Goal: Task Accomplishment & Management: Manage account settings

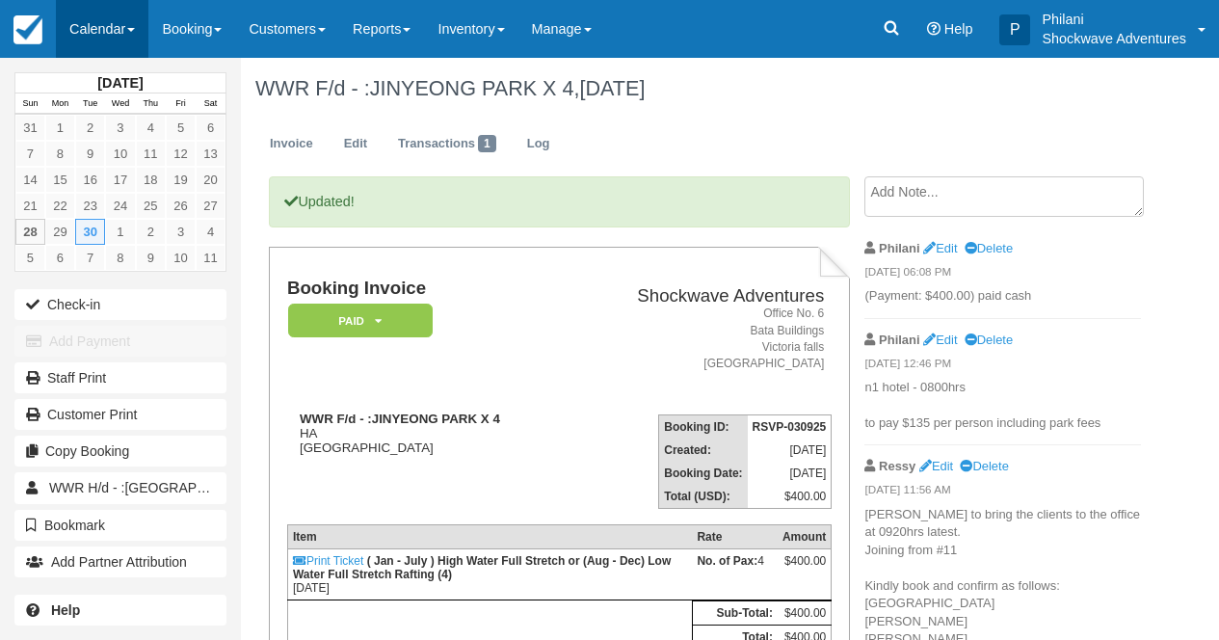
click at [102, 34] on link "Calendar" at bounding box center [102, 29] width 93 height 58
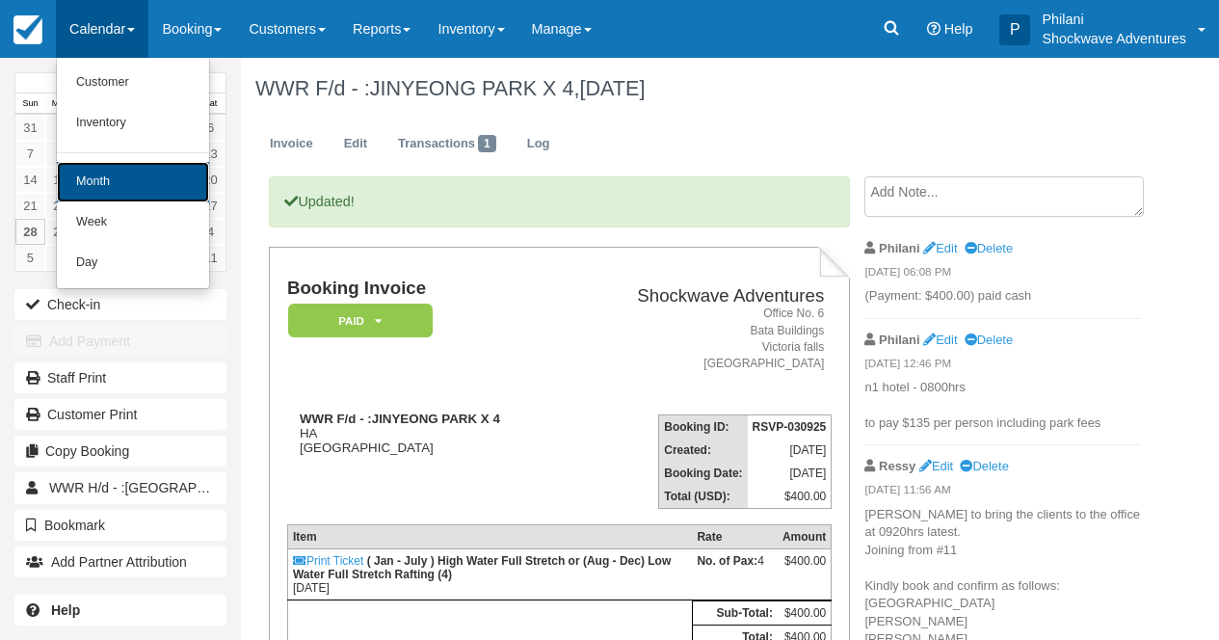
click at [95, 186] on link "Month" at bounding box center [133, 182] width 152 height 40
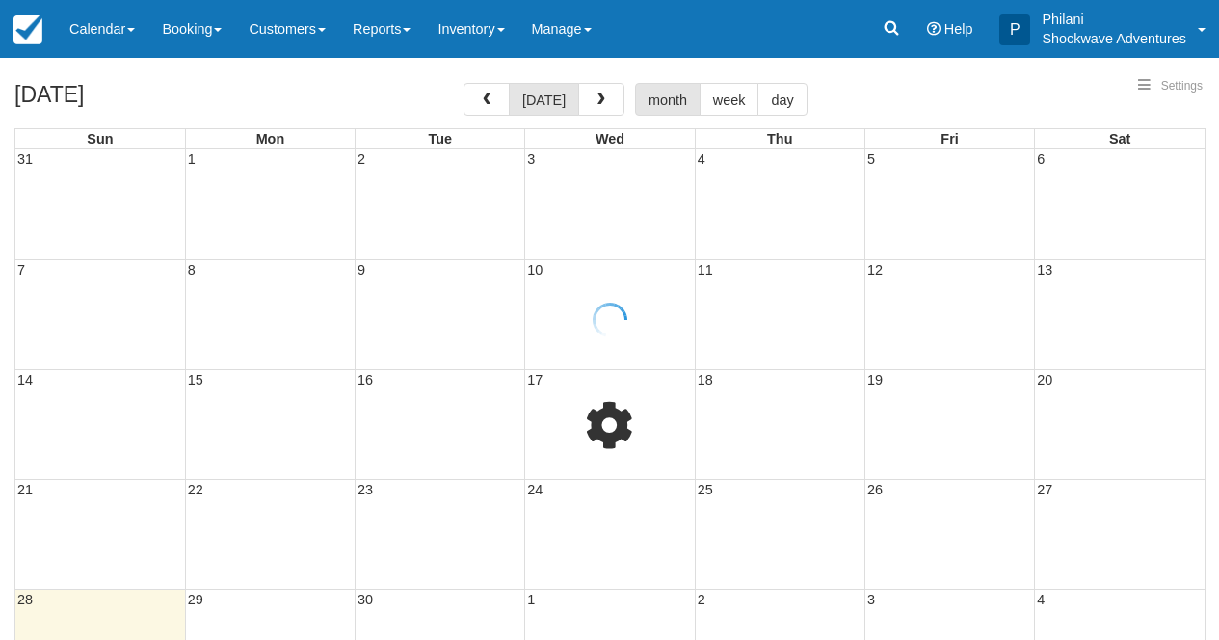
select select
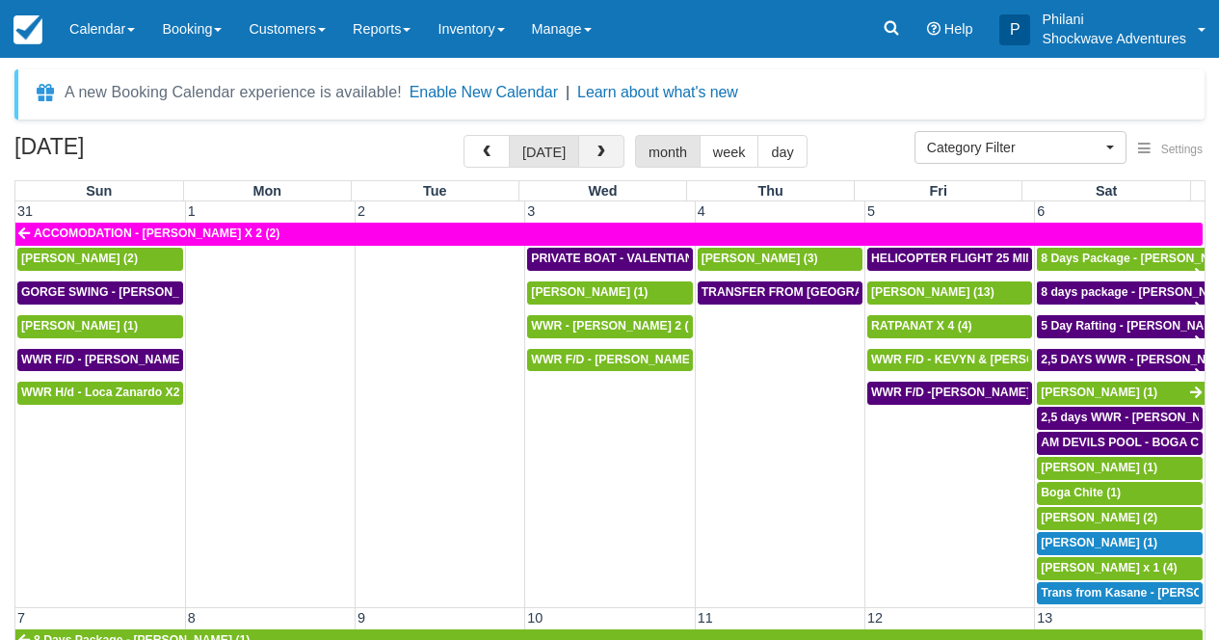
click at [594, 159] on button "button" at bounding box center [601, 151] width 46 height 33
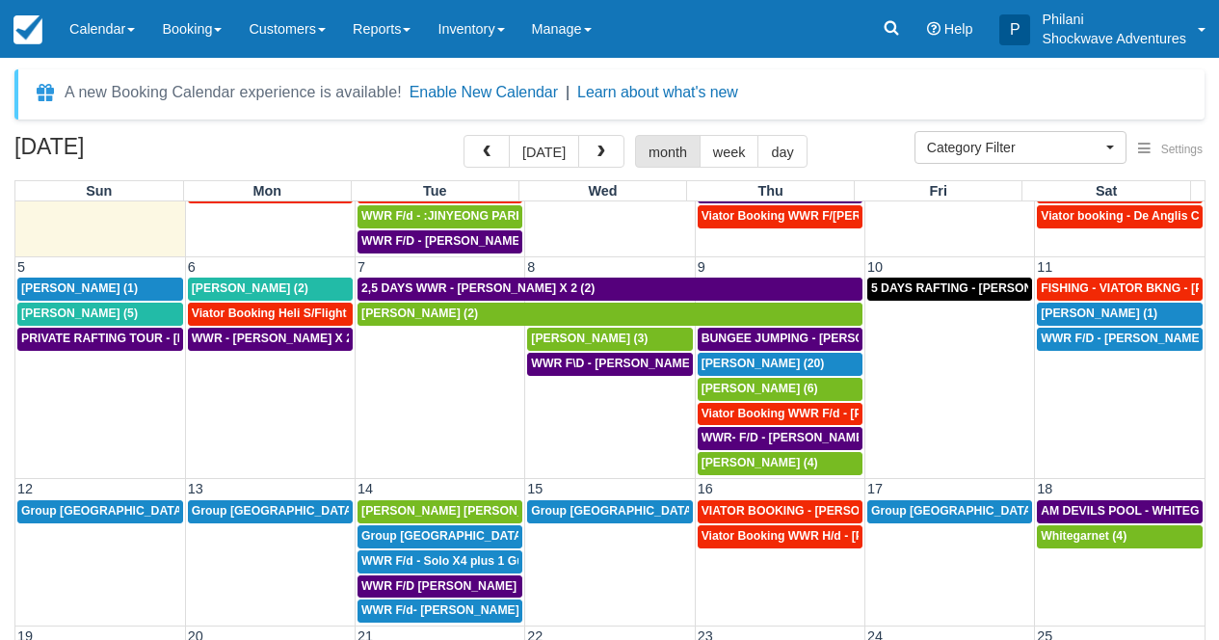
scroll to position [91, 0]
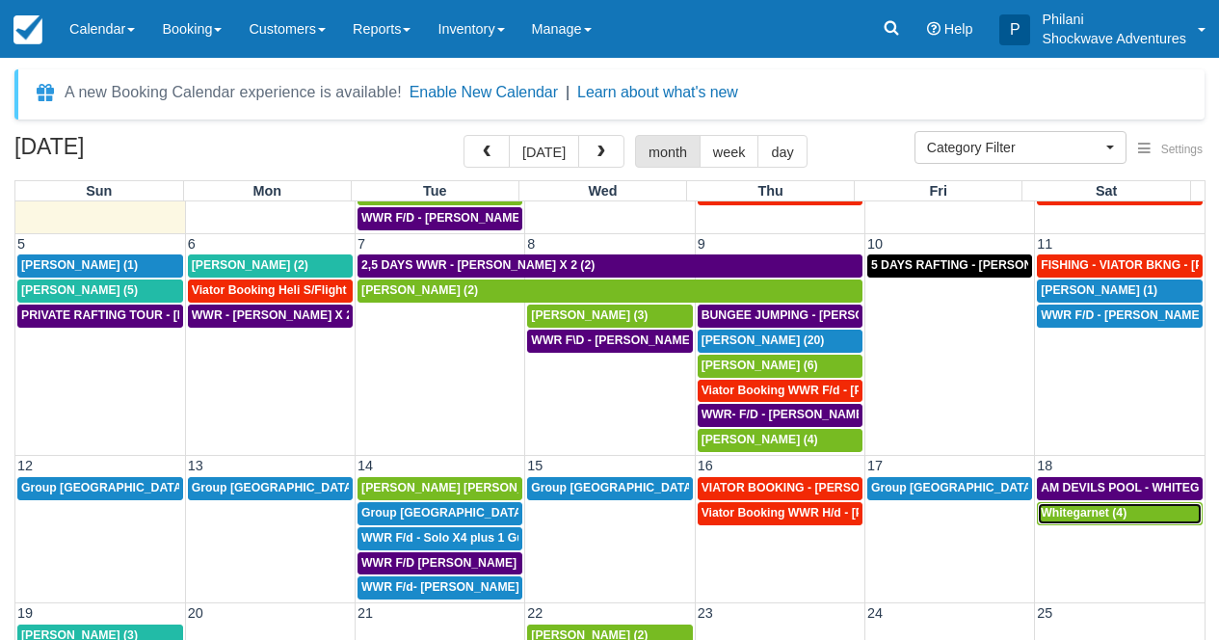
click at [1080, 517] on span "Whitegarnet (4)" at bounding box center [1084, 512] width 86 height 13
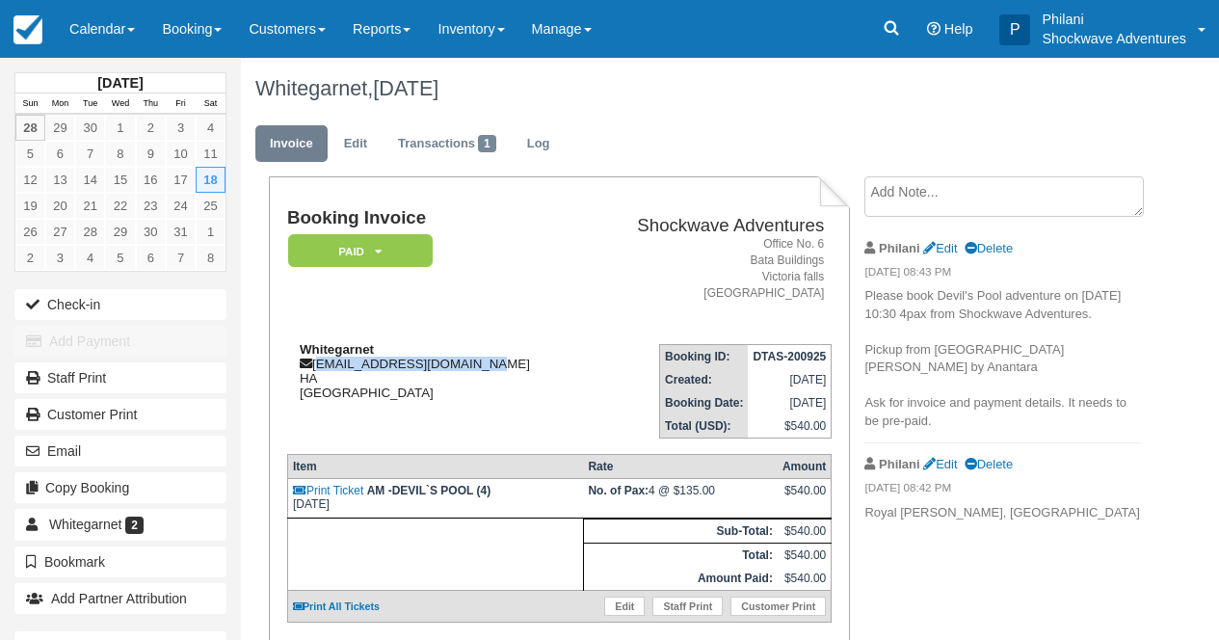
drag, startPoint x: 479, startPoint y: 371, endPoint x: 318, endPoint y: 368, distance: 161.0
click at [318, 368] on div "Whitegarnet booking1@whitegarnet.com HA Zimbabwe" at bounding box center [435, 371] width 297 height 58
drag, startPoint x: 311, startPoint y: 365, endPoint x: 408, endPoint y: 369, distance: 96.4
click at [400, 369] on div "Whitegarnet booking1@whitegarnet.com HA Zimbabwe" at bounding box center [435, 371] width 297 height 58
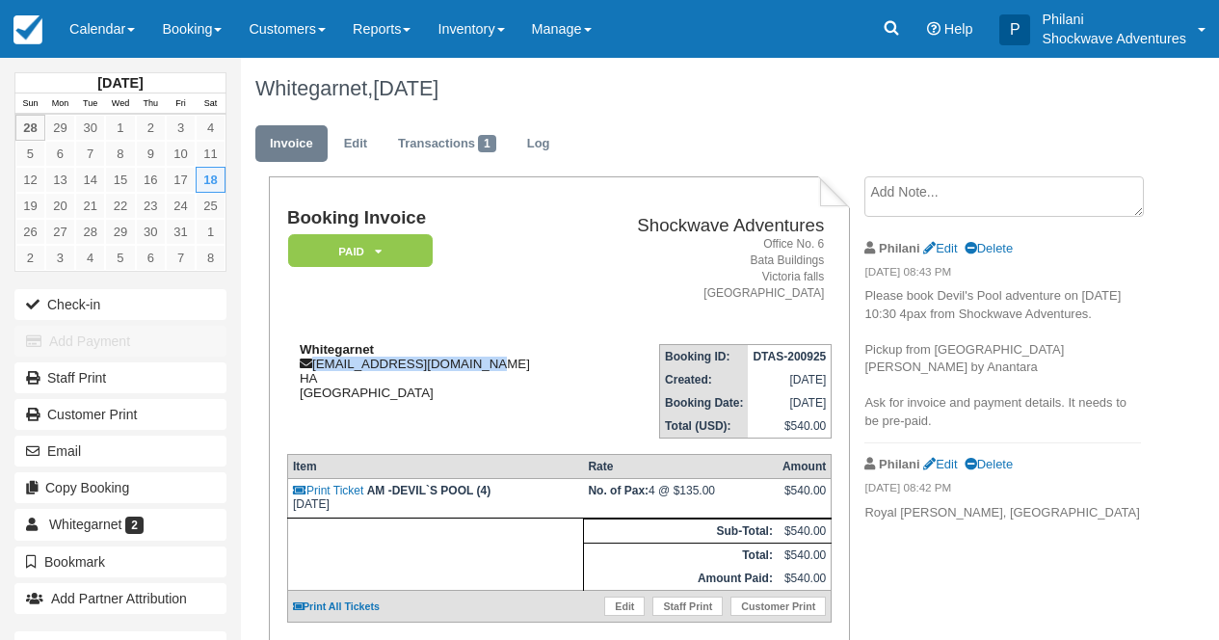
drag, startPoint x: 494, startPoint y: 371, endPoint x: 313, endPoint y: 368, distance: 181.2
click at [313, 368] on div "Whitegarnet booking1@whitegarnet.com HA Zimbabwe" at bounding box center [435, 371] width 297 height 58
copy div "booking1@whitegarnet.com"
click at [359, 146] on link "Edit" at bounding box center [356, 144] width 52 height 38
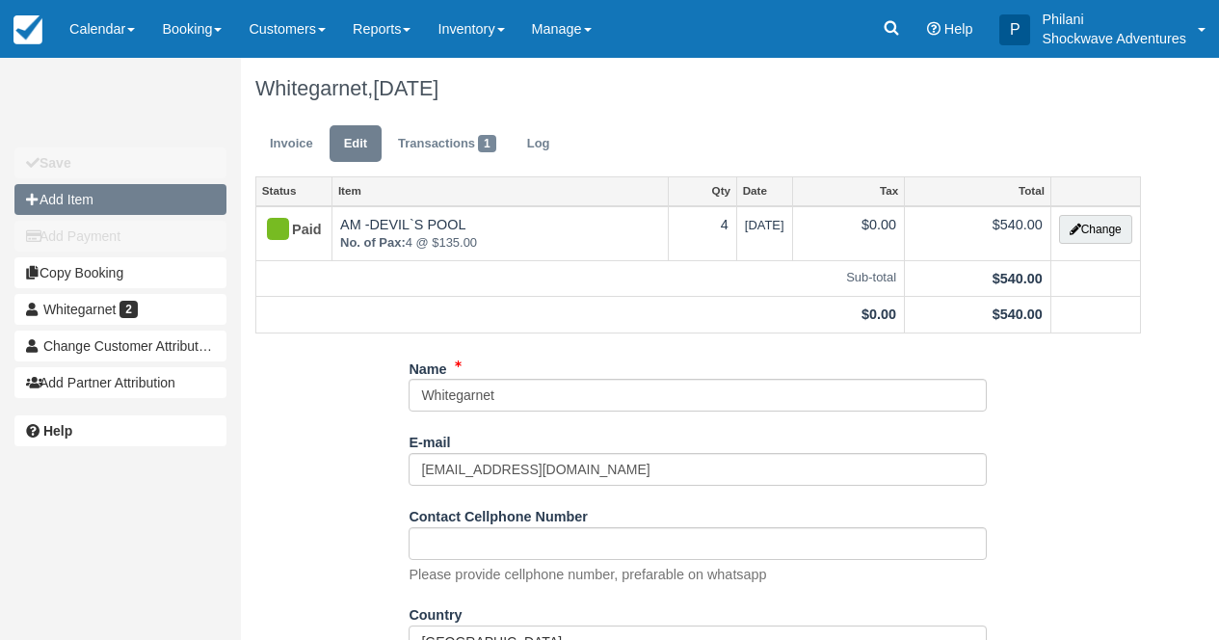
click at [172, 204] on button "Add Item" at bounding box center [120, 199] width 212 height 31
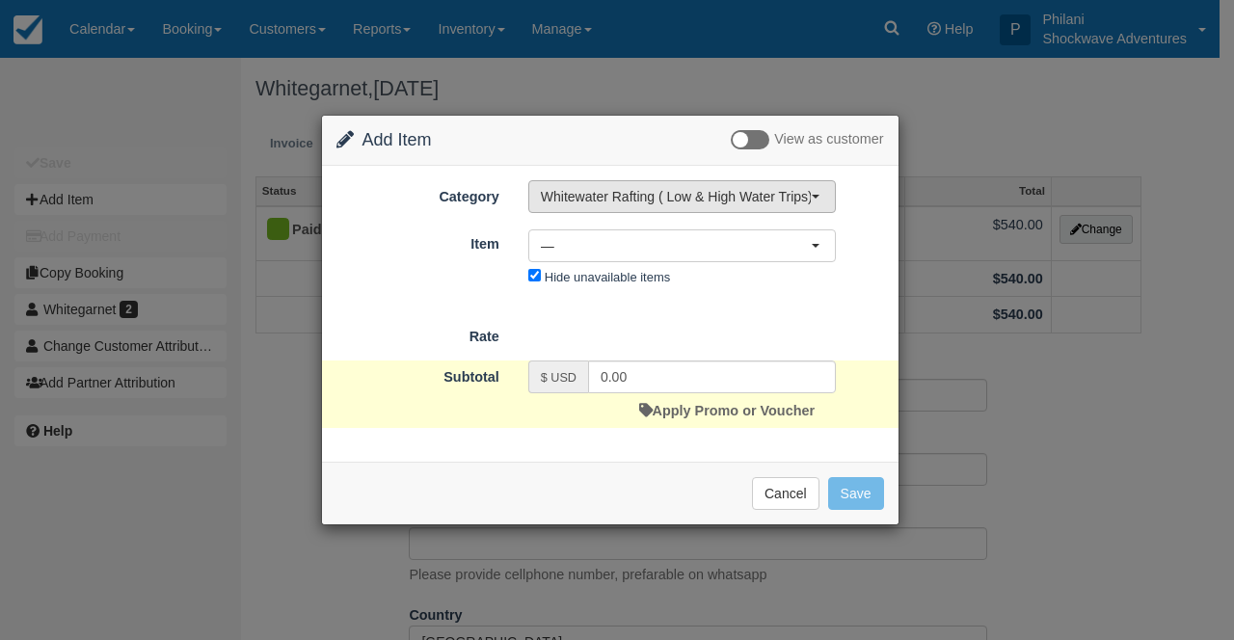
click at [672, 199] on span "Whitewater Rafting ( Low & High Water Trips)" at bounding box center [676, 196] width 270 height 19
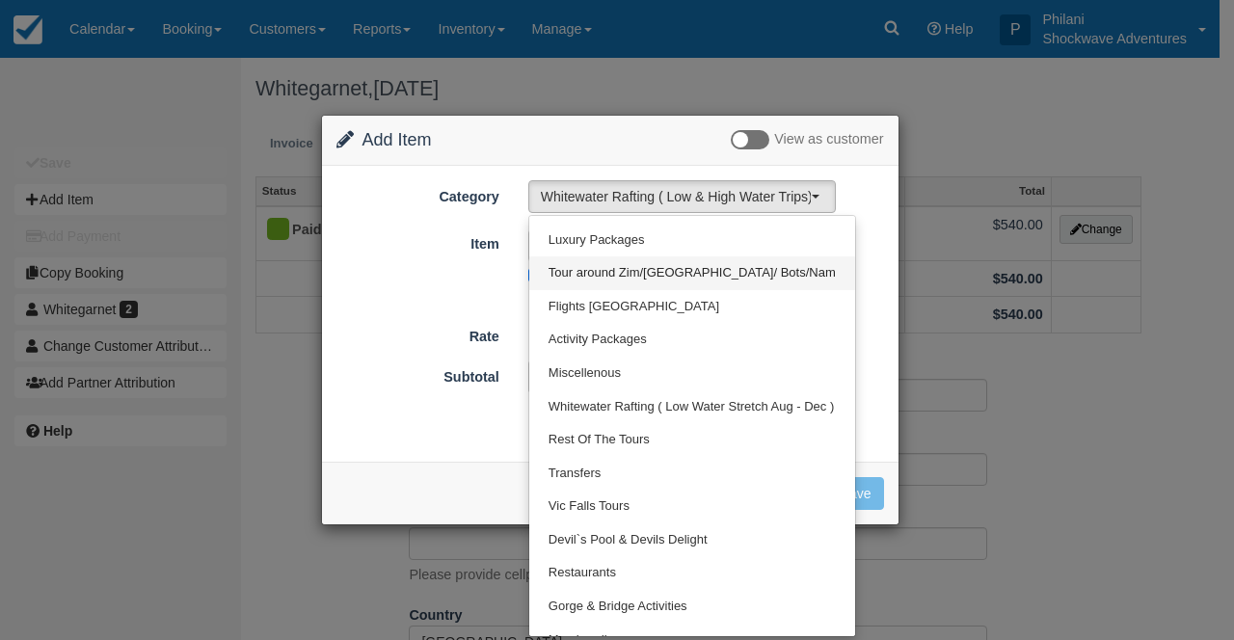
scroll to position [229, 0]
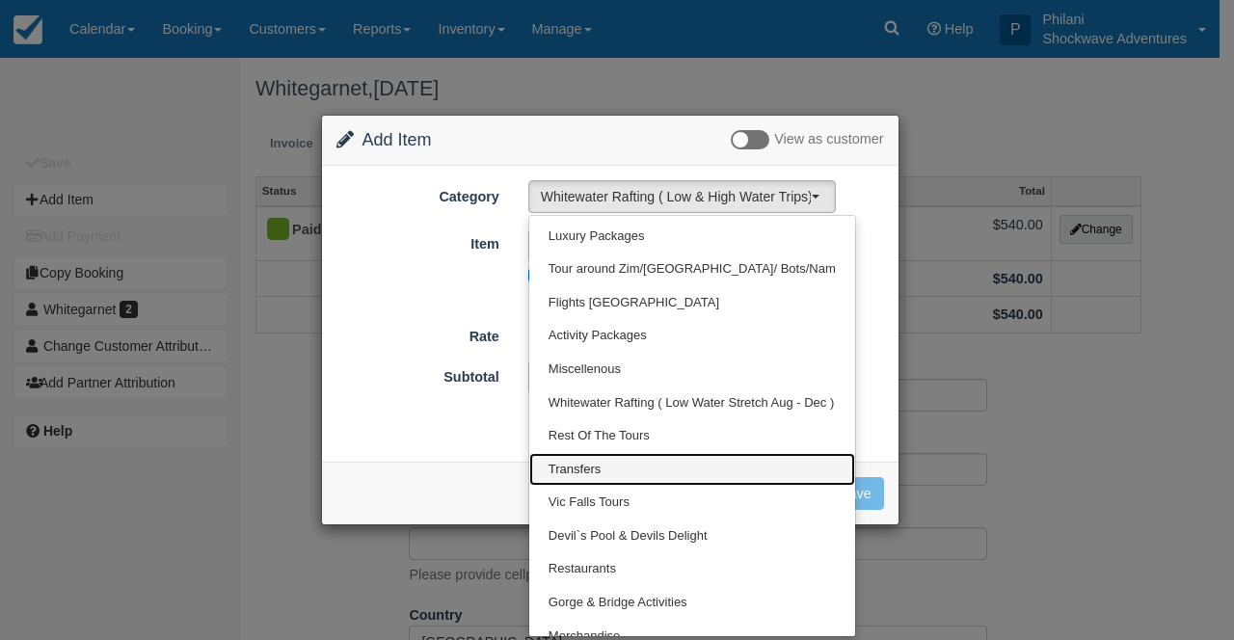
click at [583, 471] on span "Transfers" at bounding box center [574, 470] width 52 height 18
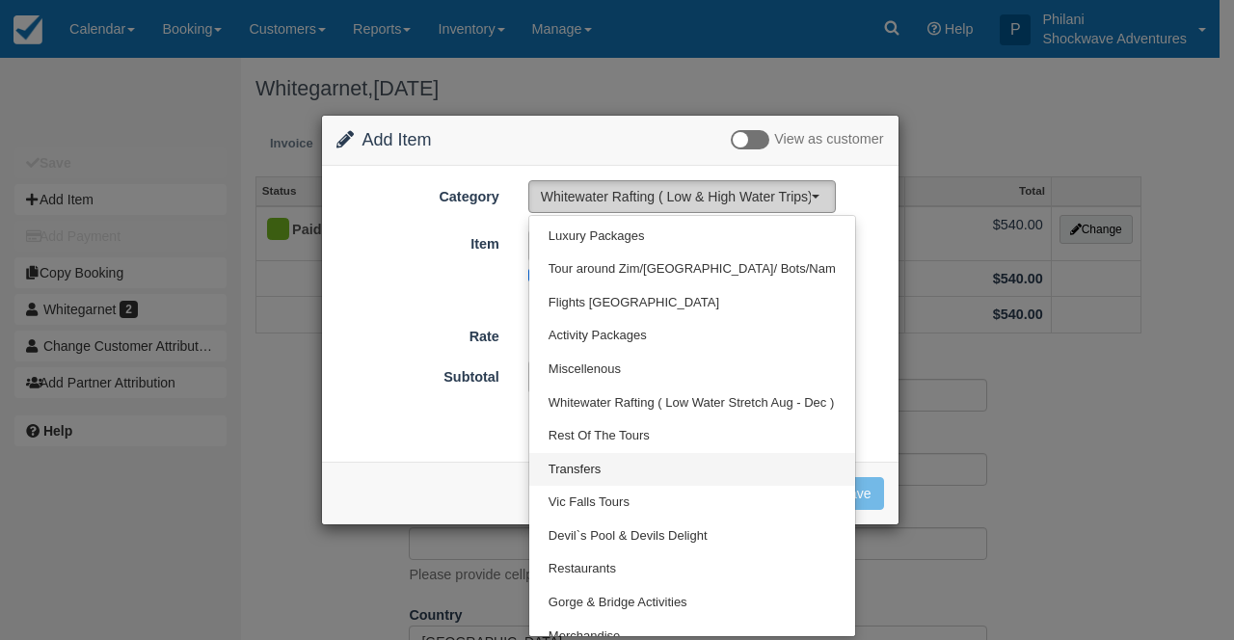
select select "25"
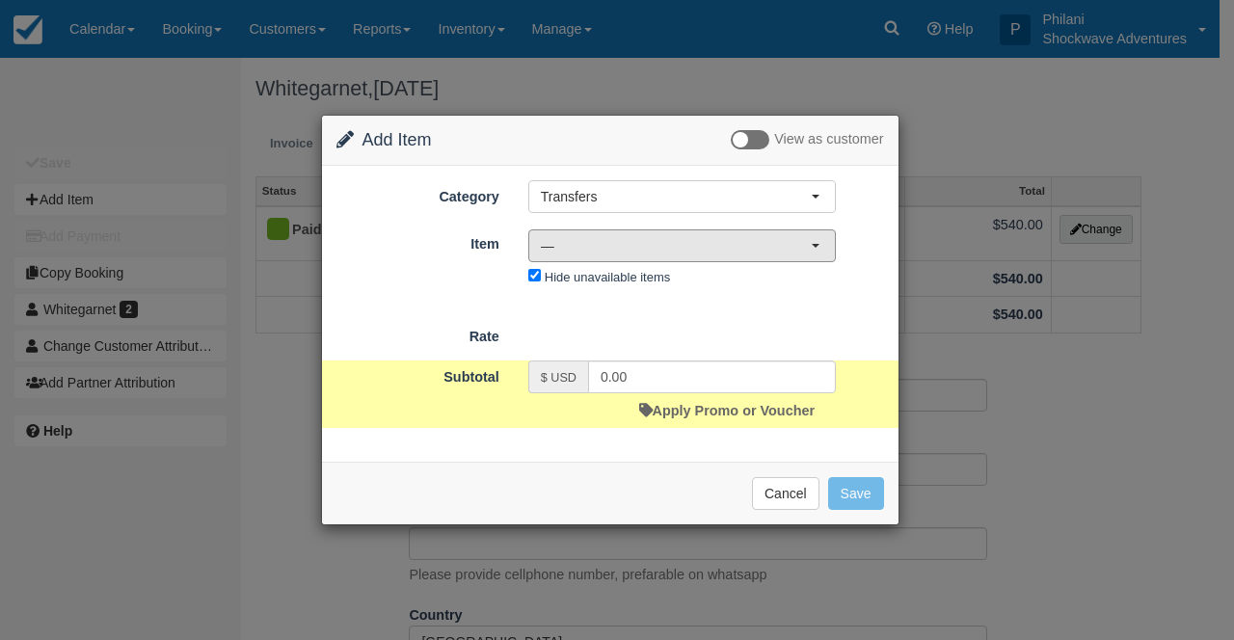
click at [587, 254] on span "—" at bounding box center [676, 245] width 270 height 19
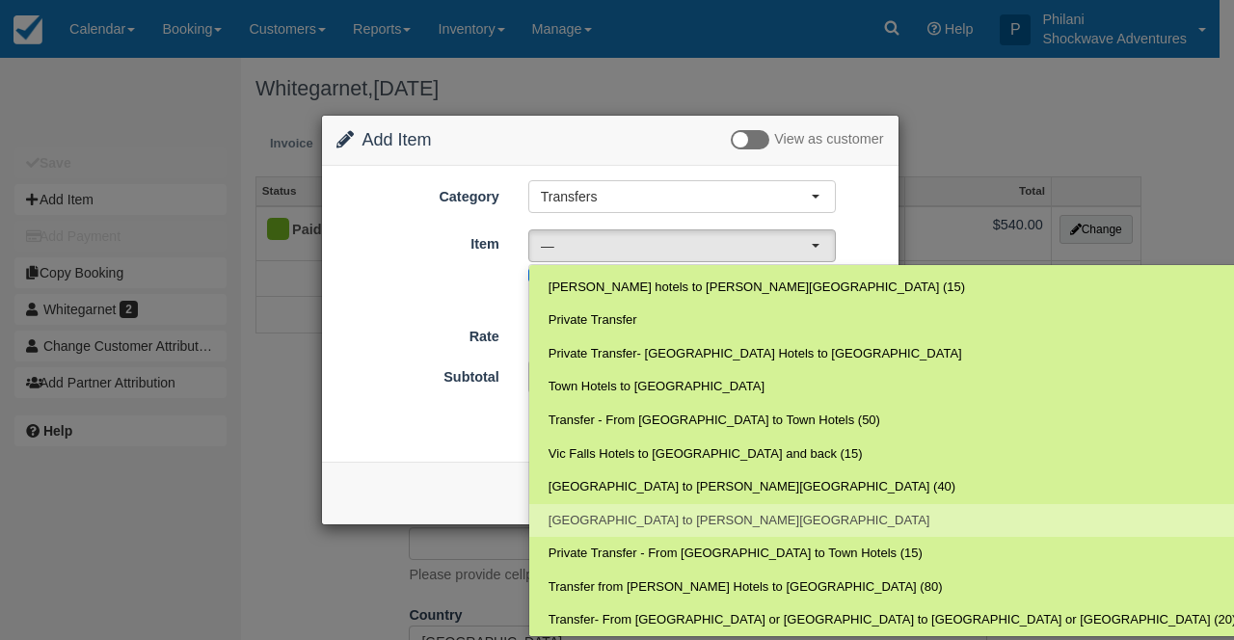
scroll to position [262, 0]
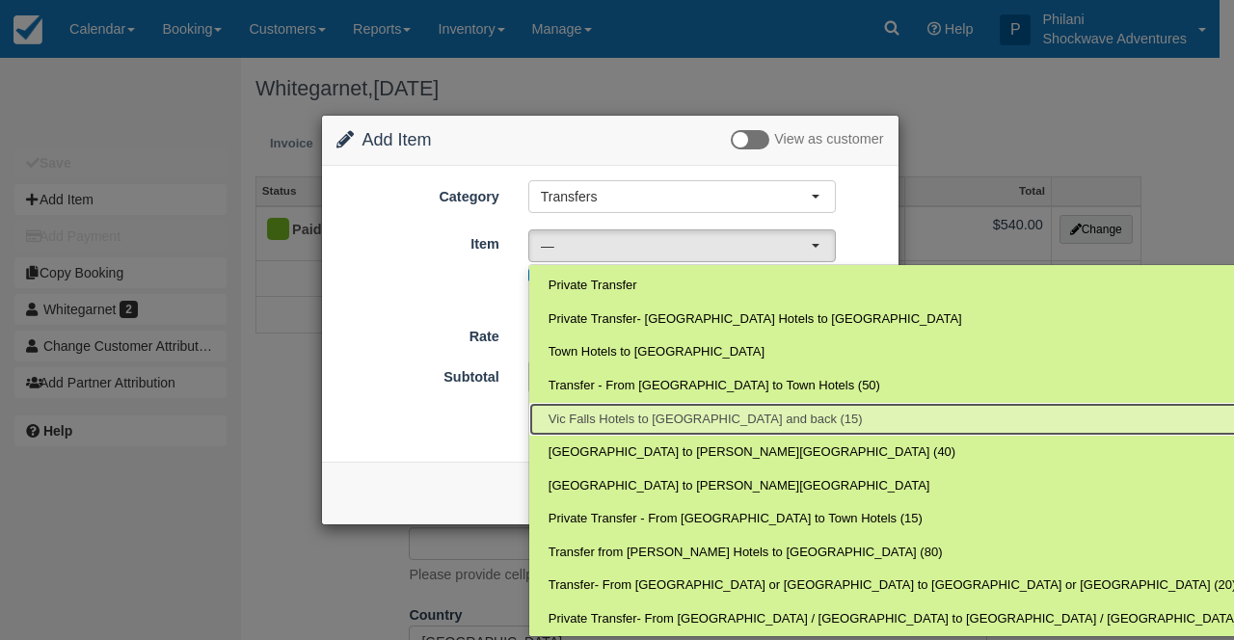
click at [628, 417] on span "Vic Falls Hotels to Devil`s Pool and back (15)" at bounding box center [705, 420] width 314 height 18
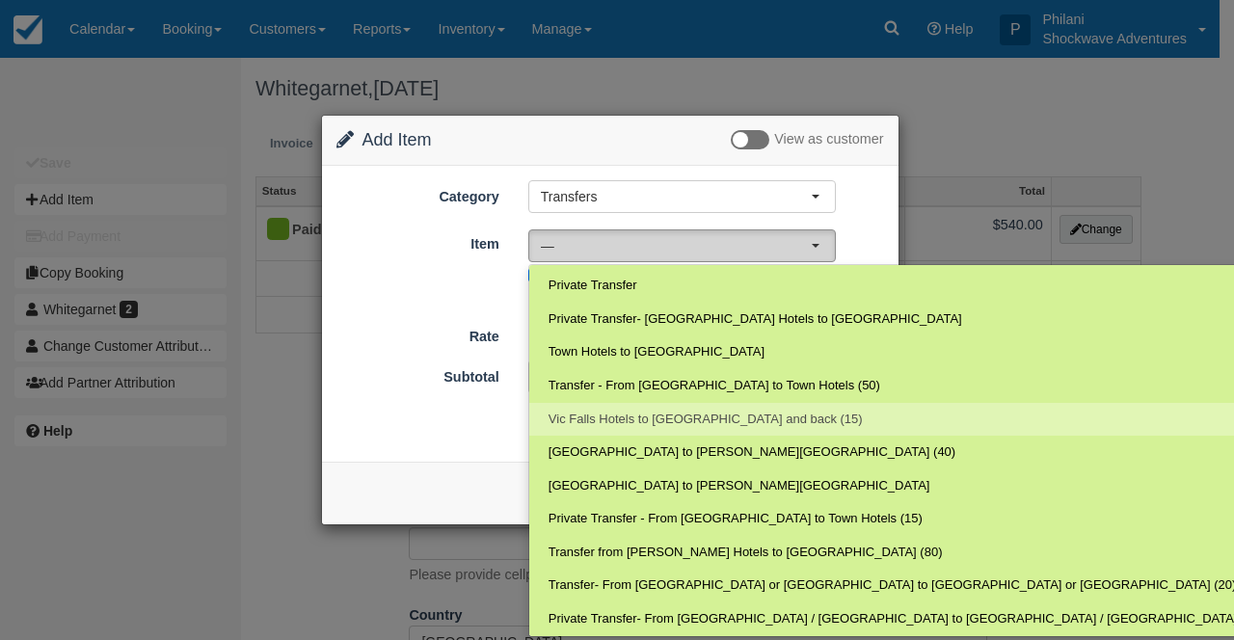
select select "77"
click at [0, 0] on div at bounding box center [0, 0] width 0 height 0
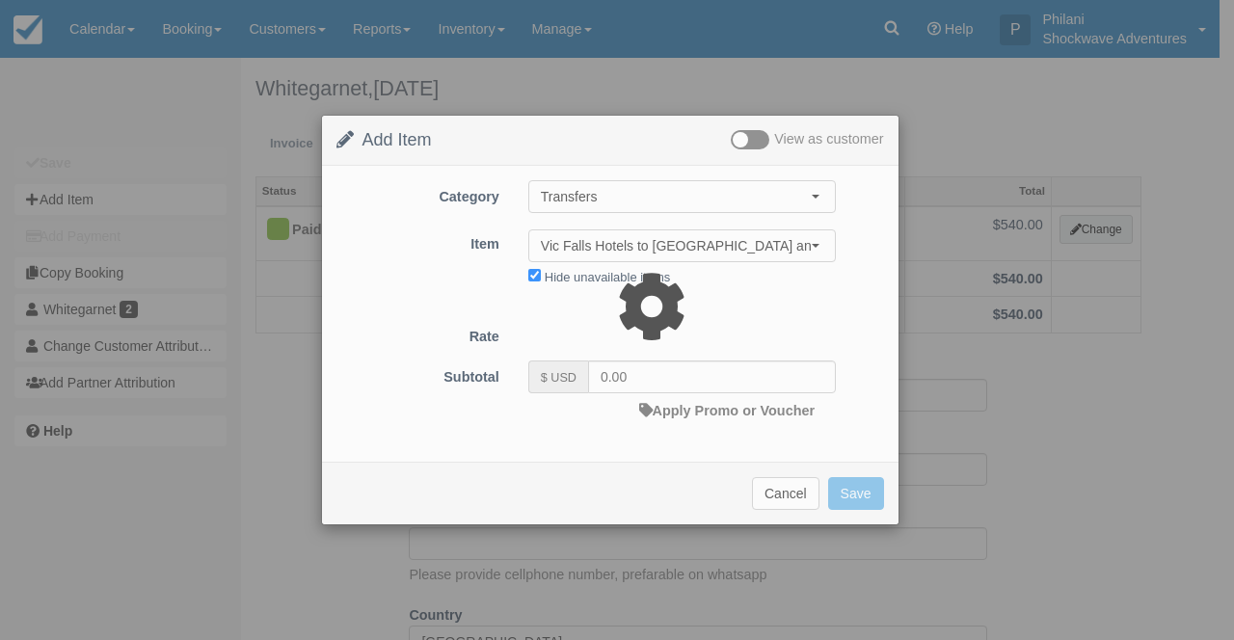
type input "20.00"
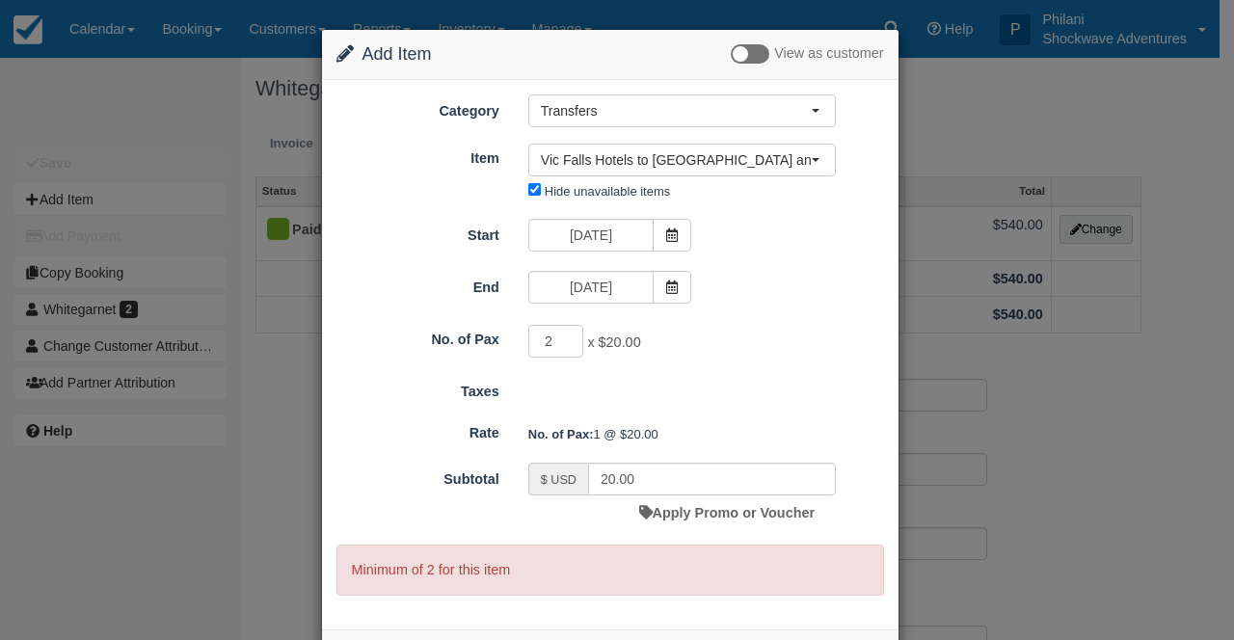
click at [557, 338] on input "2" at bounding box center [556, 341] width 56 height 33
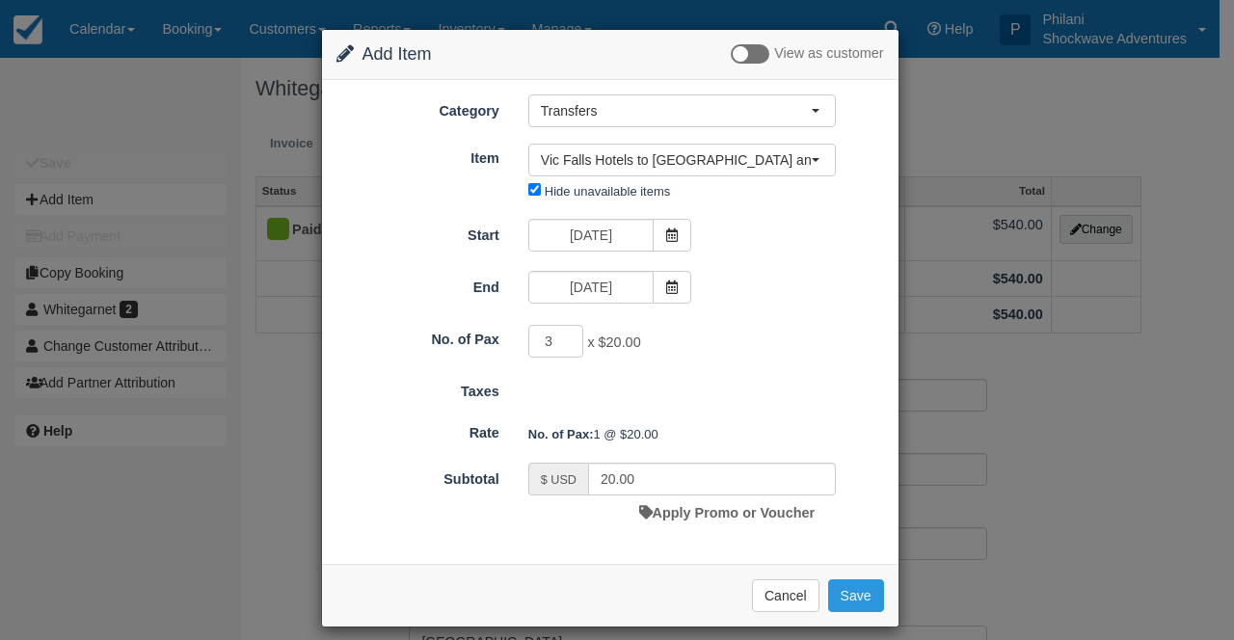
click at [557, 338] on input "3" at bounding box center [556, 341] width 56 height 33
click at [557, 338] on input "4" at bounding box center [556, 341] width 56 height 33
type input "5"
click at [557, 338] on input "5" at bounding box center [556, 341] width 56 height 33
click at [615, 478] on input "100.00" at bounding box center [712, 479] width 248 height 33
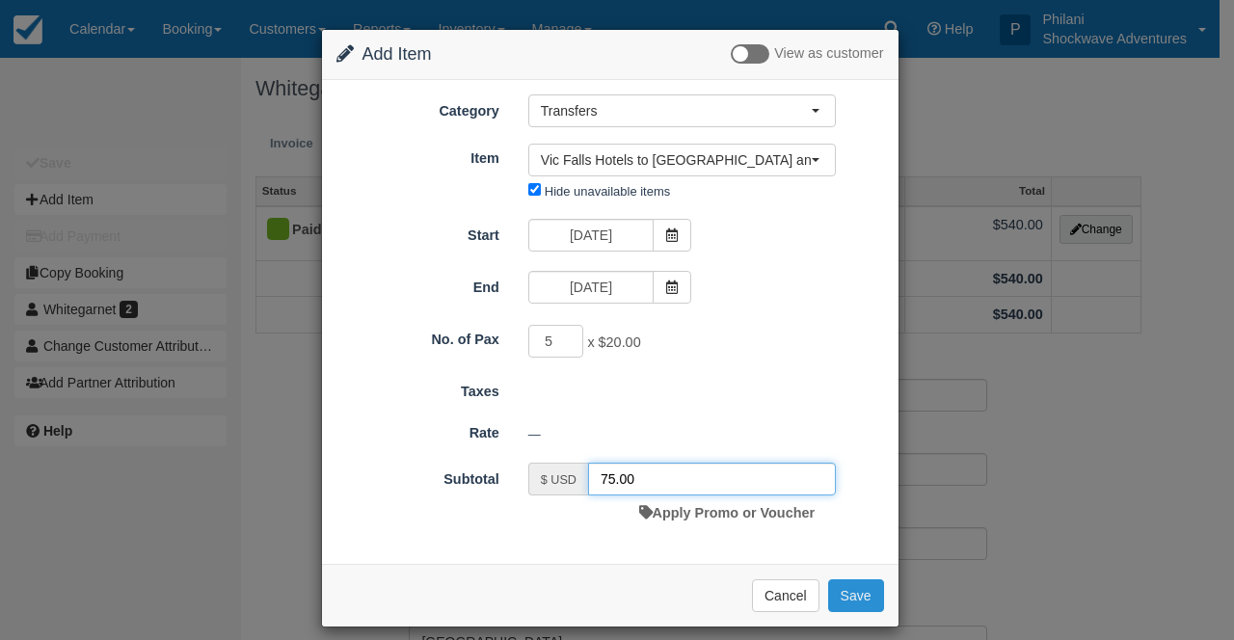
type input "75.00"
click at [838, 598] on button "Save" at bounding box center [856, 595] width 56 height 33
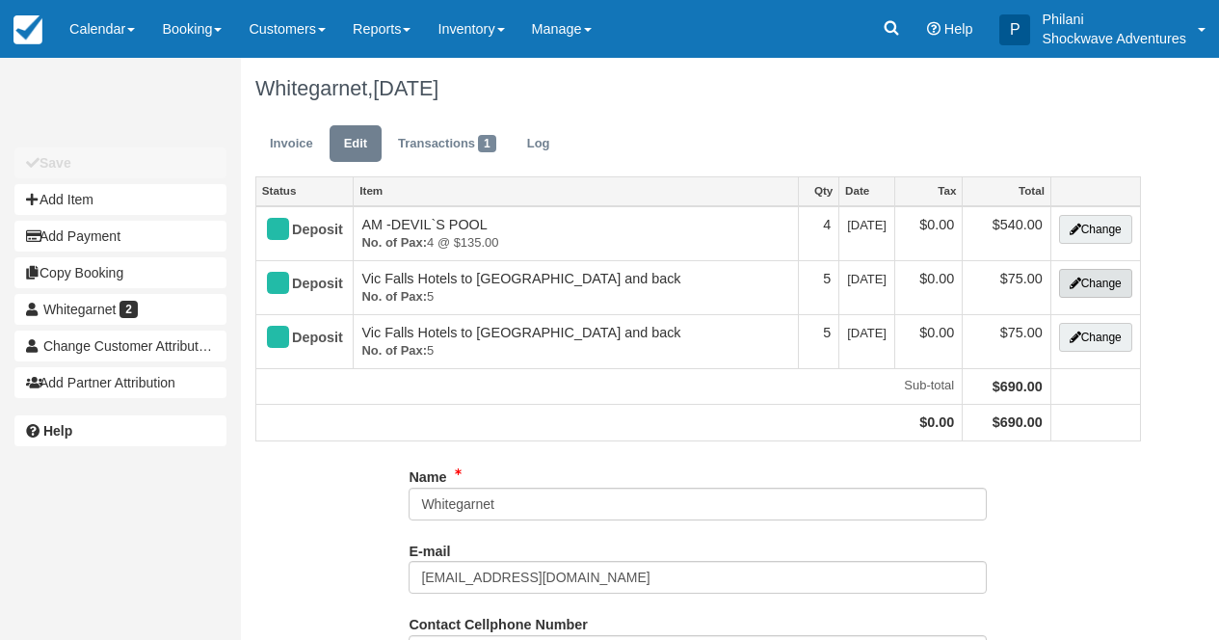
click at [1097, 281] on button "Change" at bounding box center [1095, 283] width 73 height 29
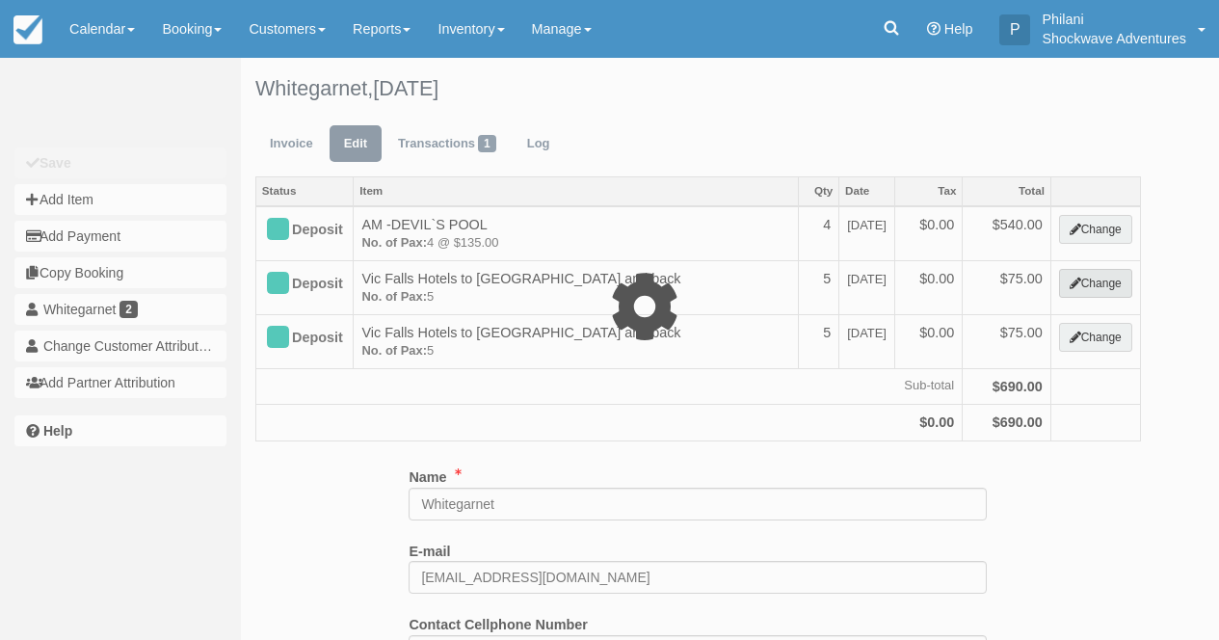
type input "75.00"
select select "25"
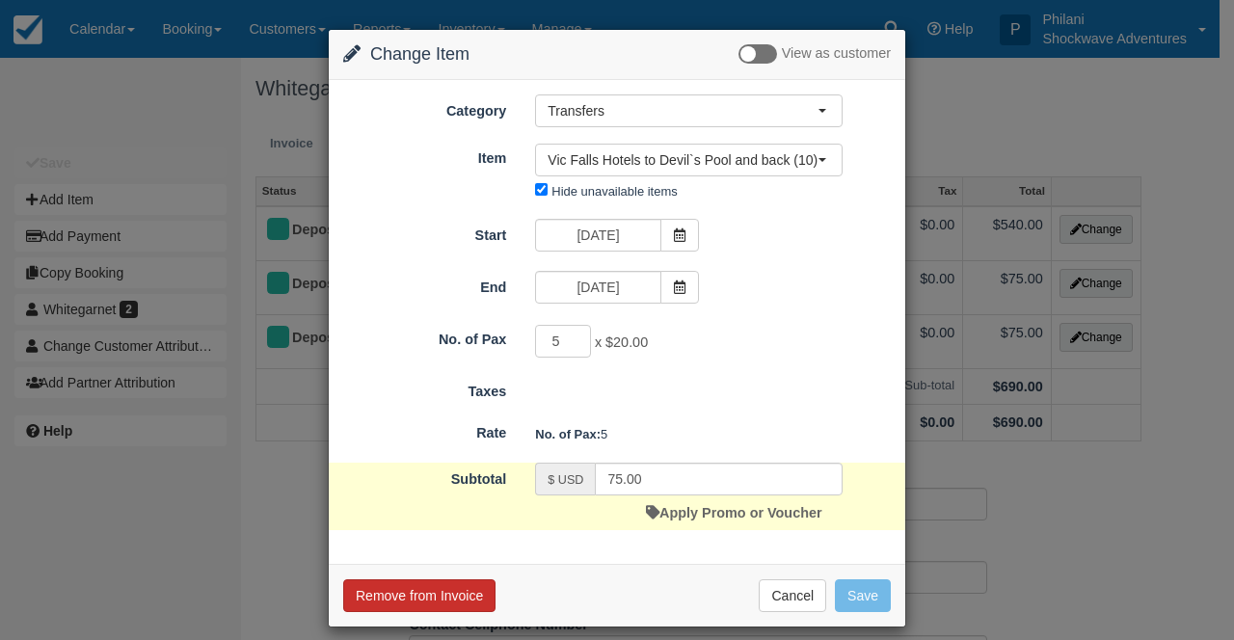
click at [446, 591] on button "Remove from Invoice" at bounding box center [419, 595] width 152 height 33
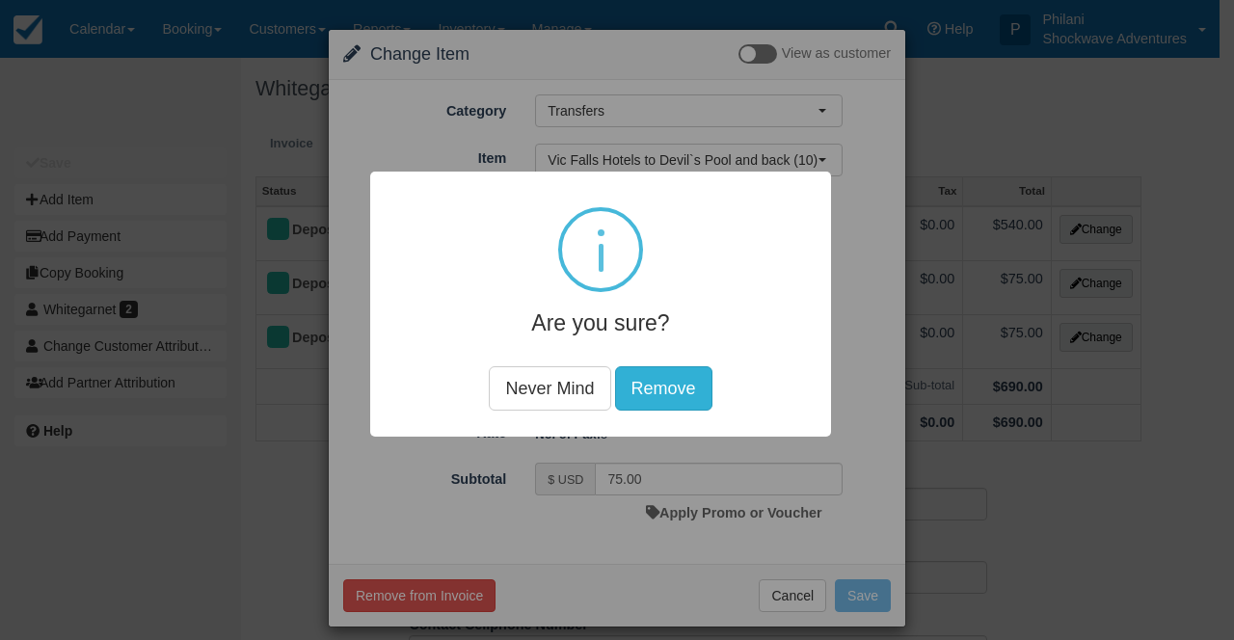
click at [692, 382] on button "Remove" at bounding box center [663, 388] width 97 height 44
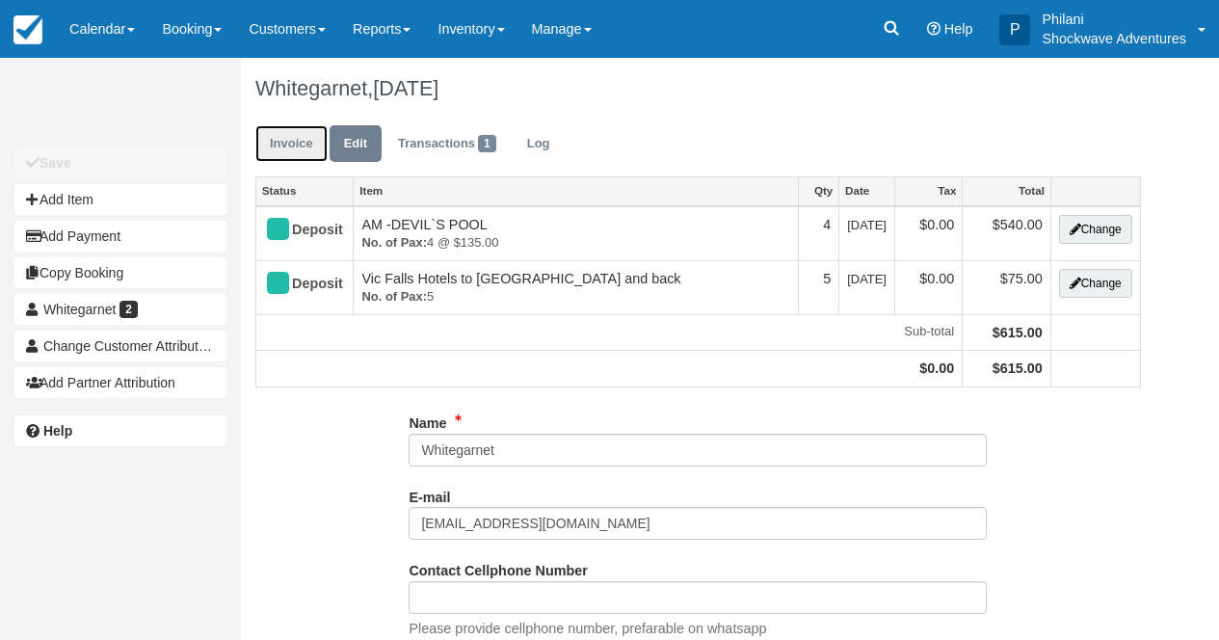
click at [294, 147] on link "Invoice" at bounding box center [291, 144] width 72 height 38
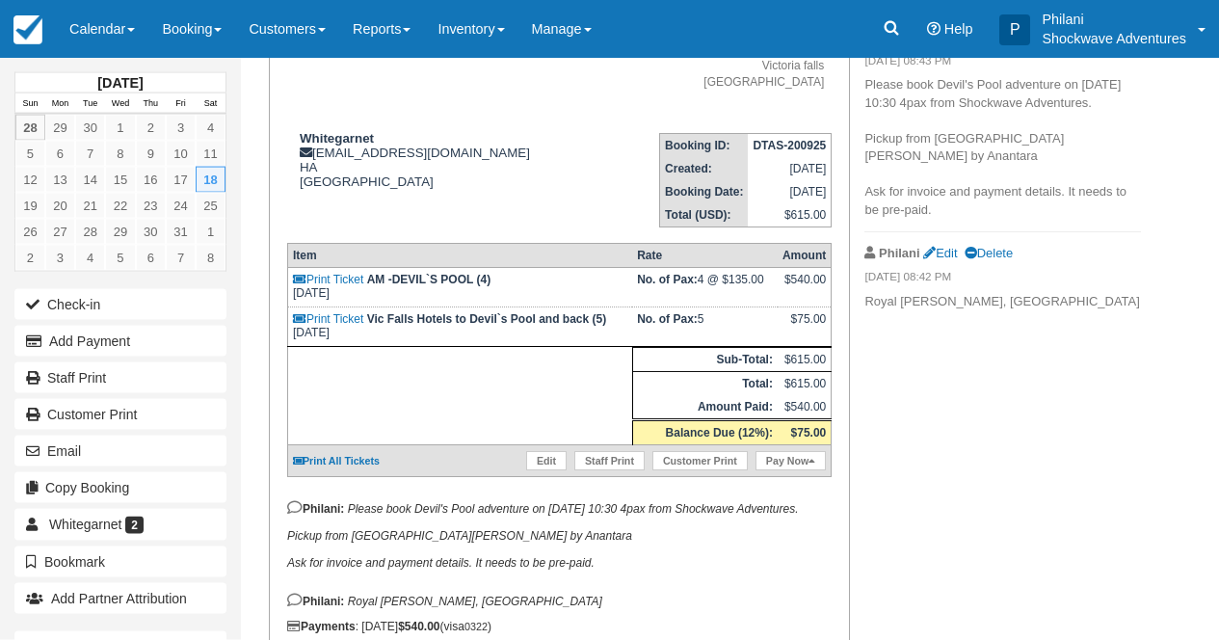
scroll to position [216, 0]
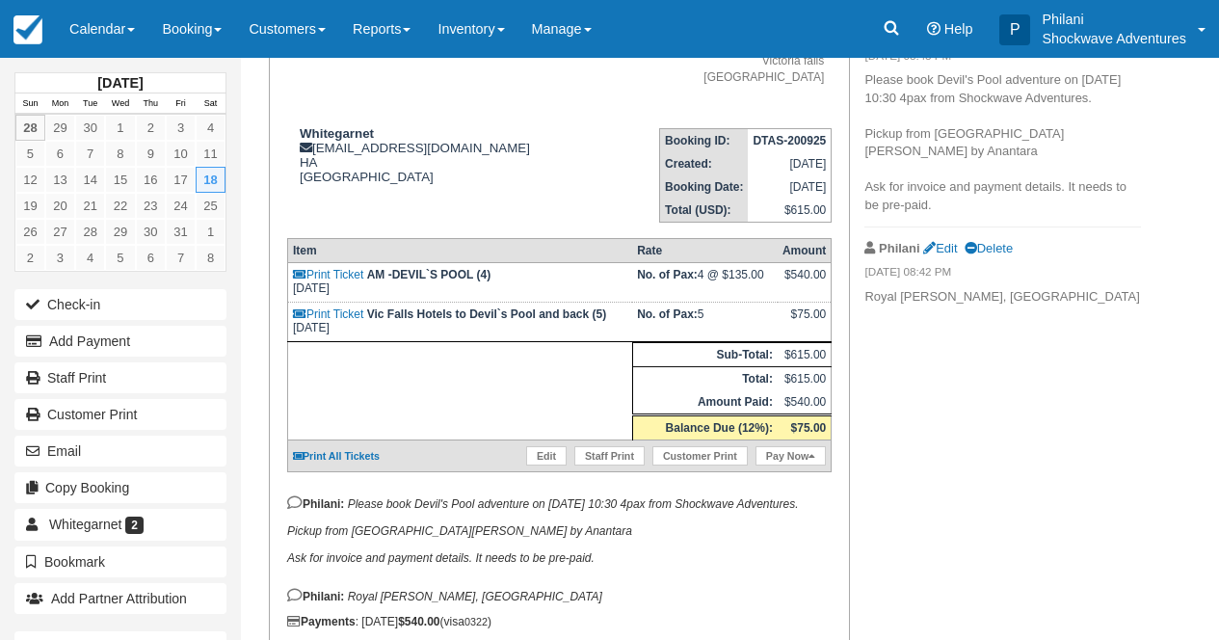
click at [515, 562] on p "[PERSON_NAME]: Please book Devil's Pool adventure on [DATE] 10:30 4pax from Sho…" at bounding box center [559, 529] width 544 height 69
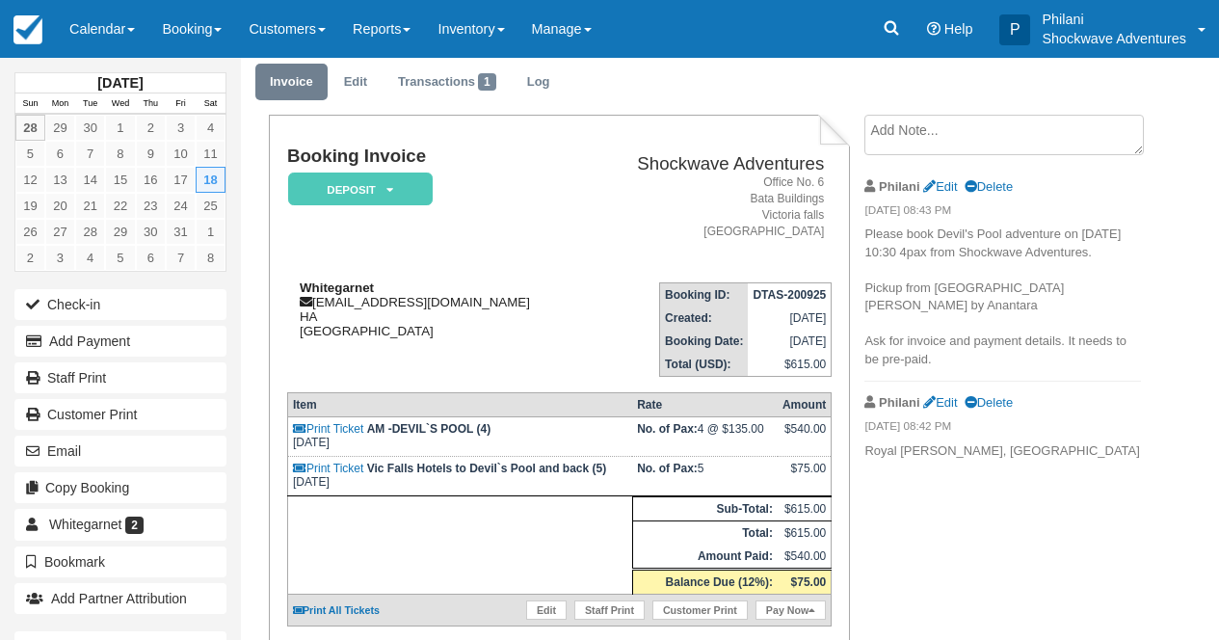
scroll to position [231, 0]
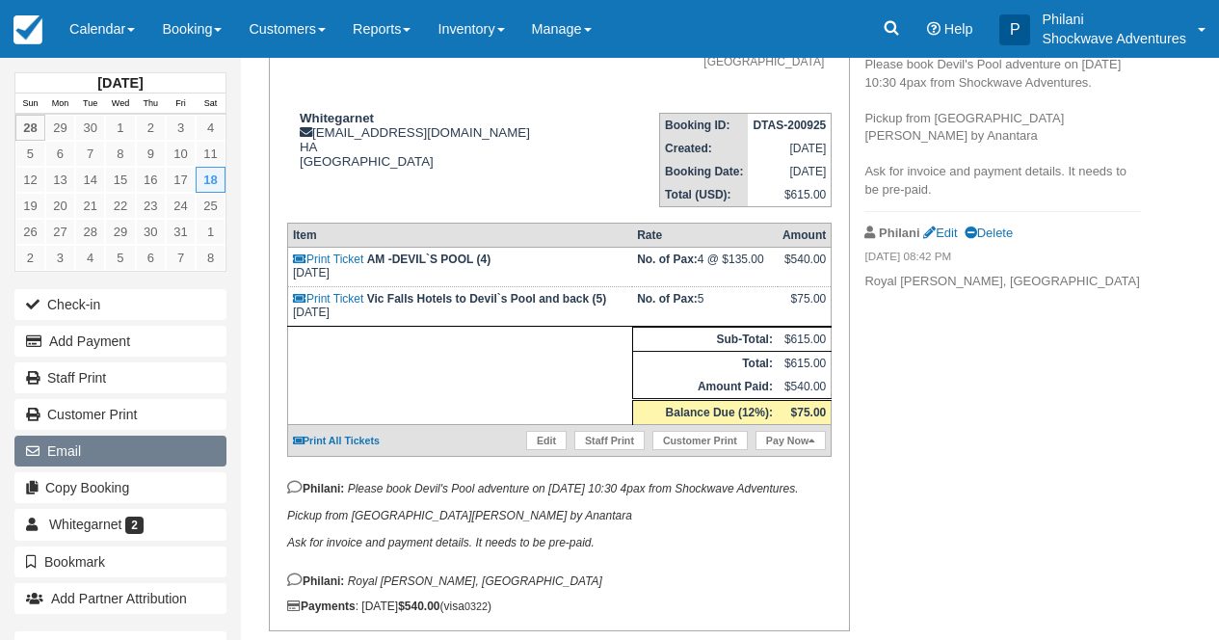
click at [106, 453] on button "Email" at bounding box center [120, 451] width 212 height 31
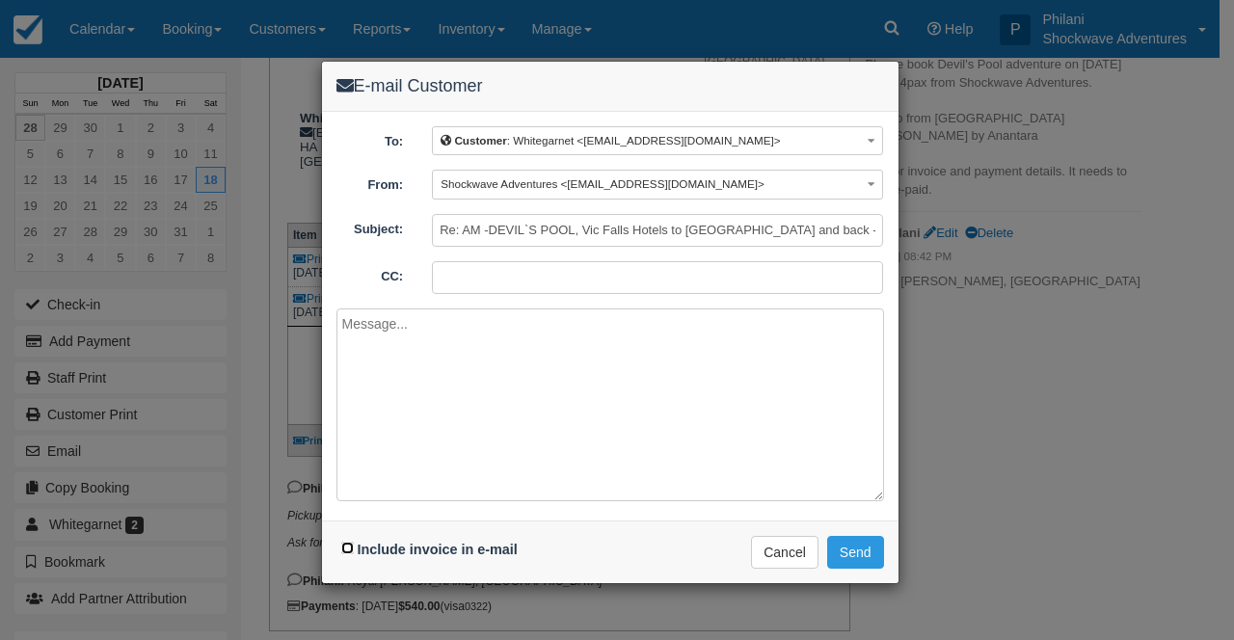
click at [346, 546] on input "Include invoice in e-mail" at bounding box center [347, 548] width 13 height 13
checkbox input "true"
click at [413, 336] on textarea at bounding box center [609, 404] width 547 height 193
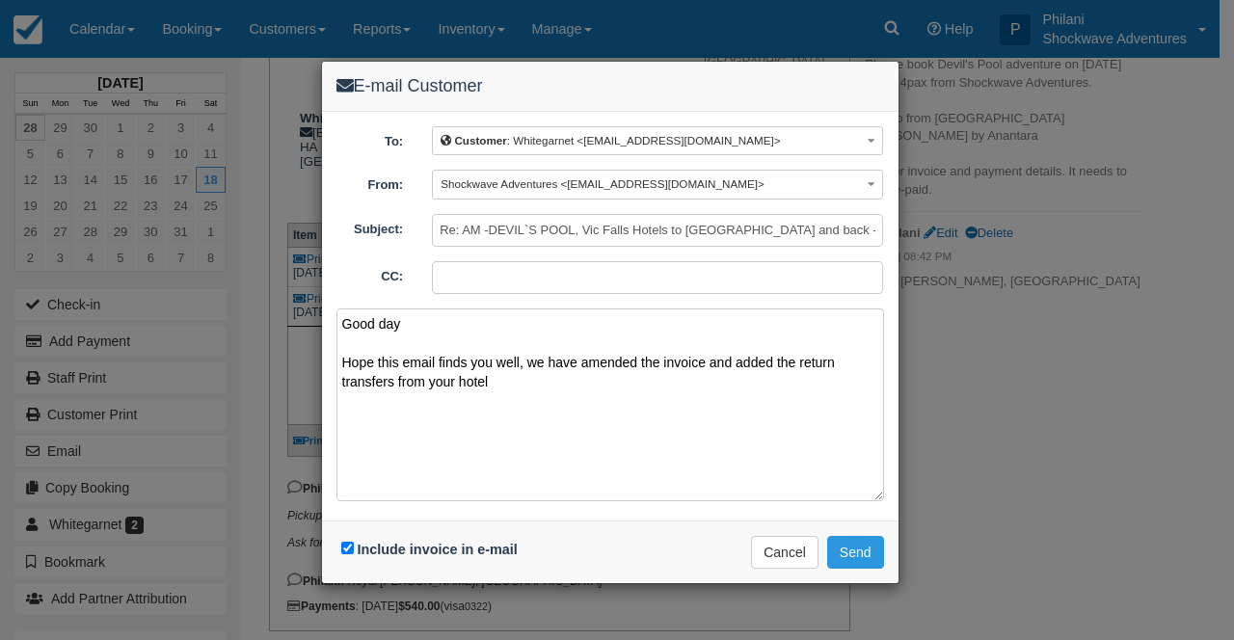
type textarea "Good day Hope this email finds you well, we have amended the invoice and added …"
drag, startPoint x: 342, startPoint y: 317, endPoint x: 512, endPoint y: 420, distance: 198.5
click at [512, 420] on textarea "Good day Hope this email finds you well, we have amended the invoice and added …" at bounding box center [609, 404] width 547 height 193
drag, startPoint x: 344, startPoint y: 319, endPoint x: 503, endPoint y: 401, distance: 178.9
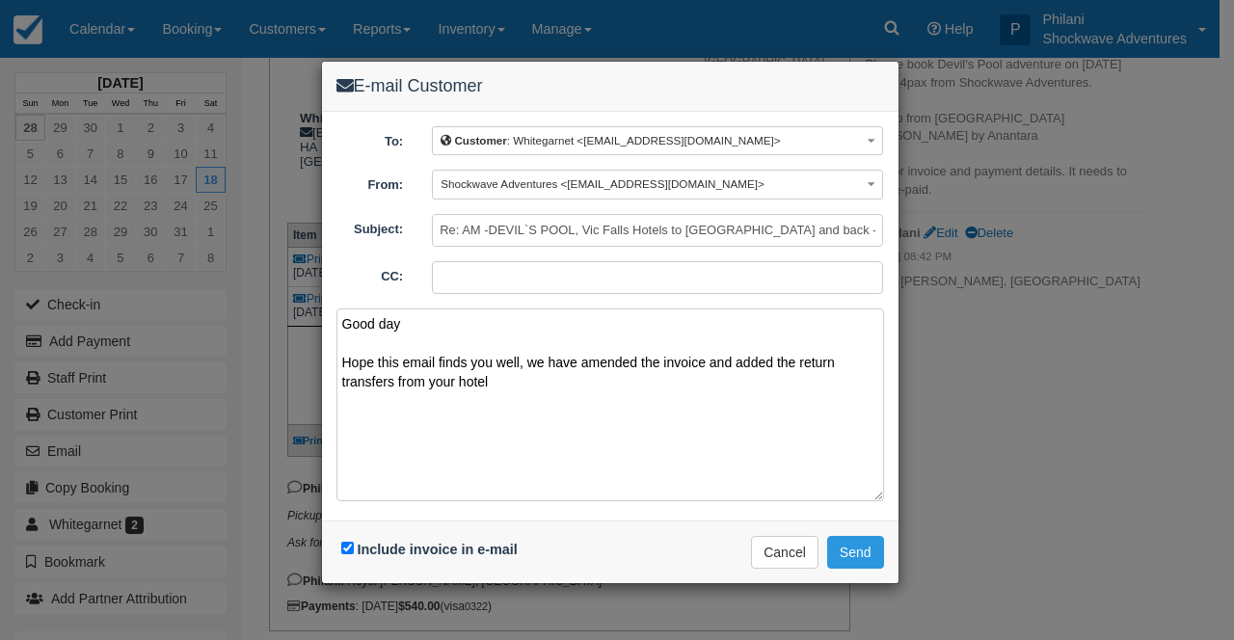
click at [504, 402] on textarea "Good day Hope this email finds you well, we have amended the invoice and added …" at bounding box center [609, 404] width 547 height 193
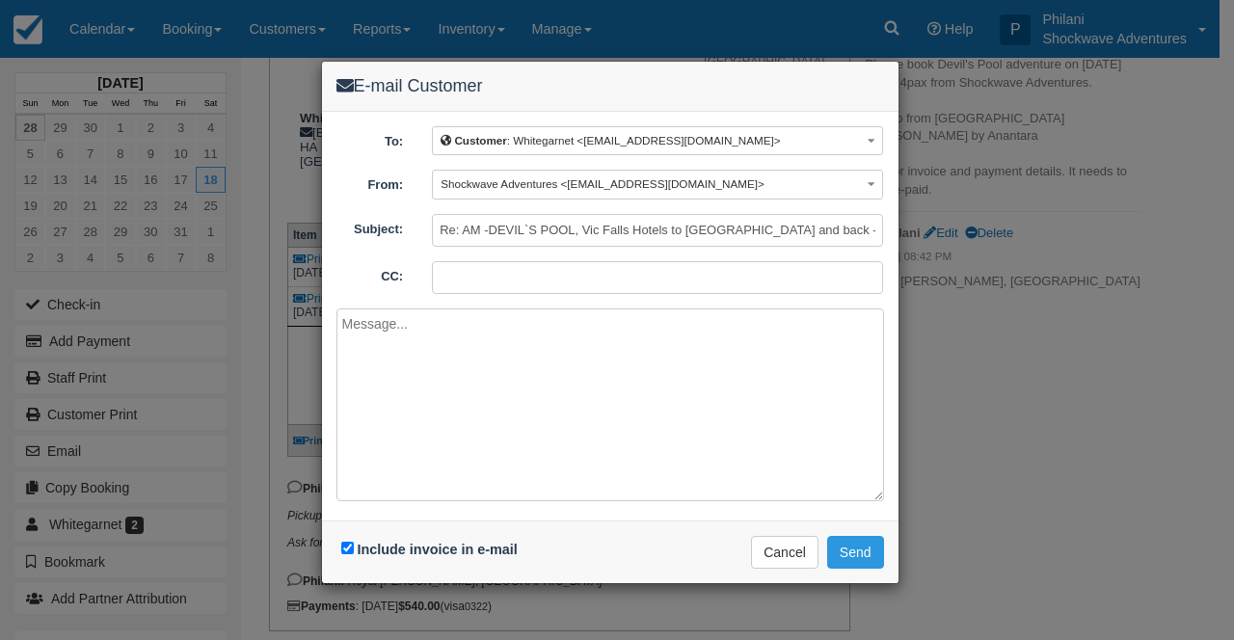
click at [1037, 438] on div "E-mail Customer To: Customer : Whitegarnet <[EMAIL_ADDRESS][DOMAIN_NAME]> Custo…" at bounding box center [617, 320] width 1234 height 640
click at [790, 558] on button "Cancel" at bounding box center [784, 552] width 67 height 33
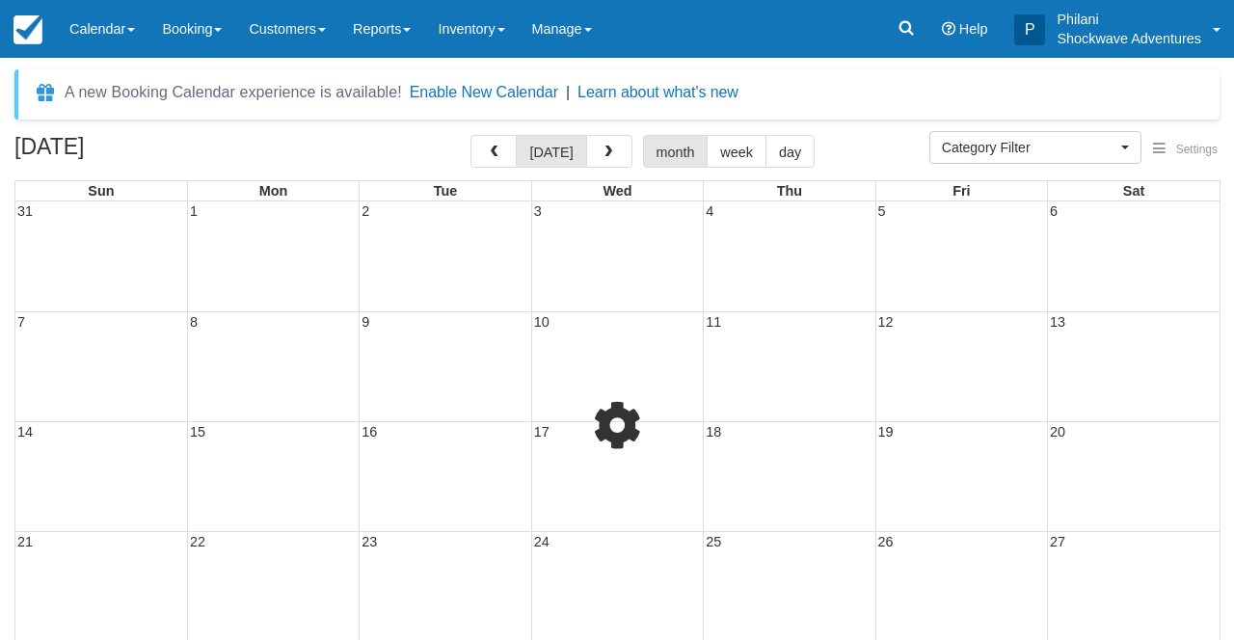
select select
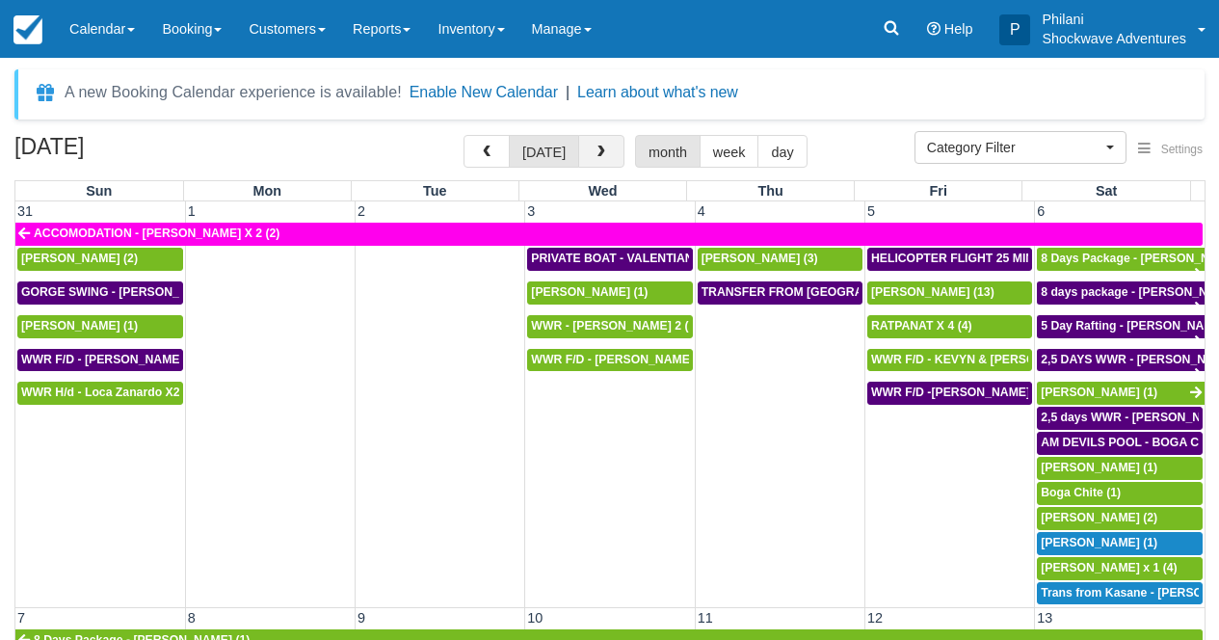
click at [604, 154] on span "button" at bounding box center [601, 152] width 13 height 13
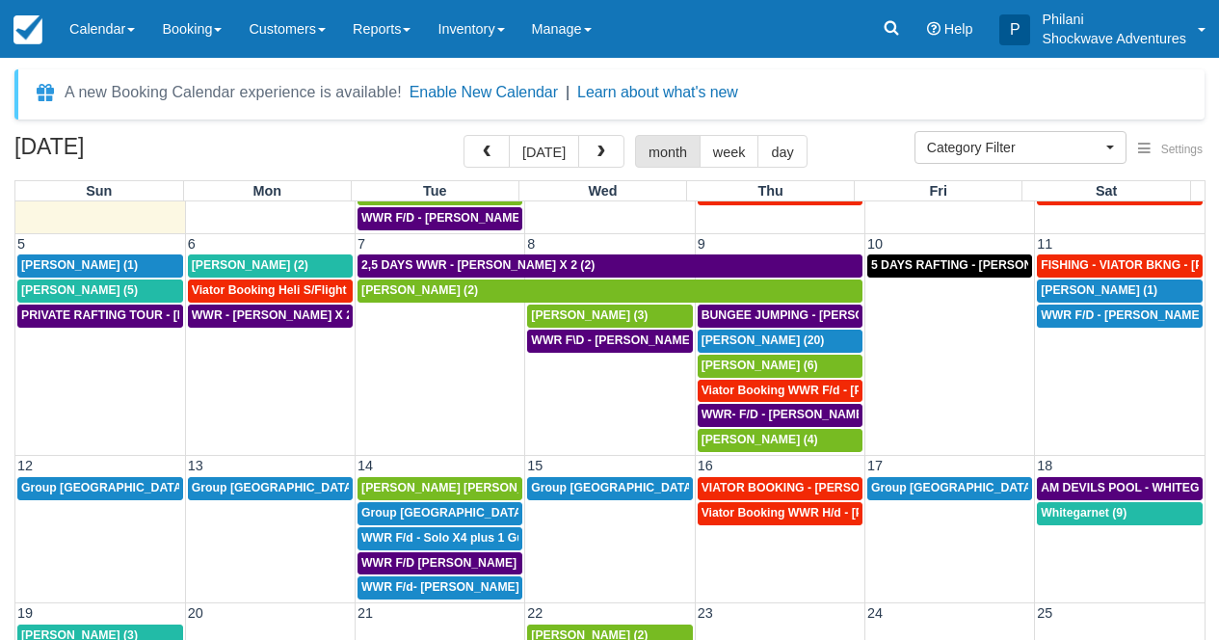
scroll to position [139, 0]
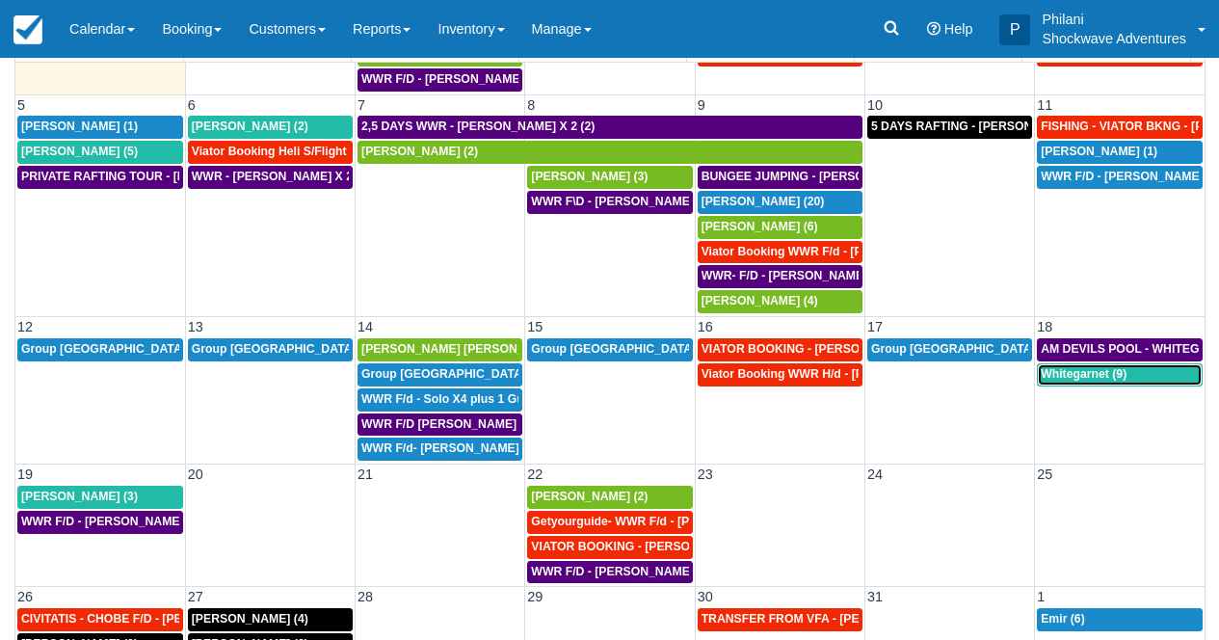
click at [1075, 378] on span "Whitegarnet (9)" at bounding box center [1084, 373] width 86 height 13
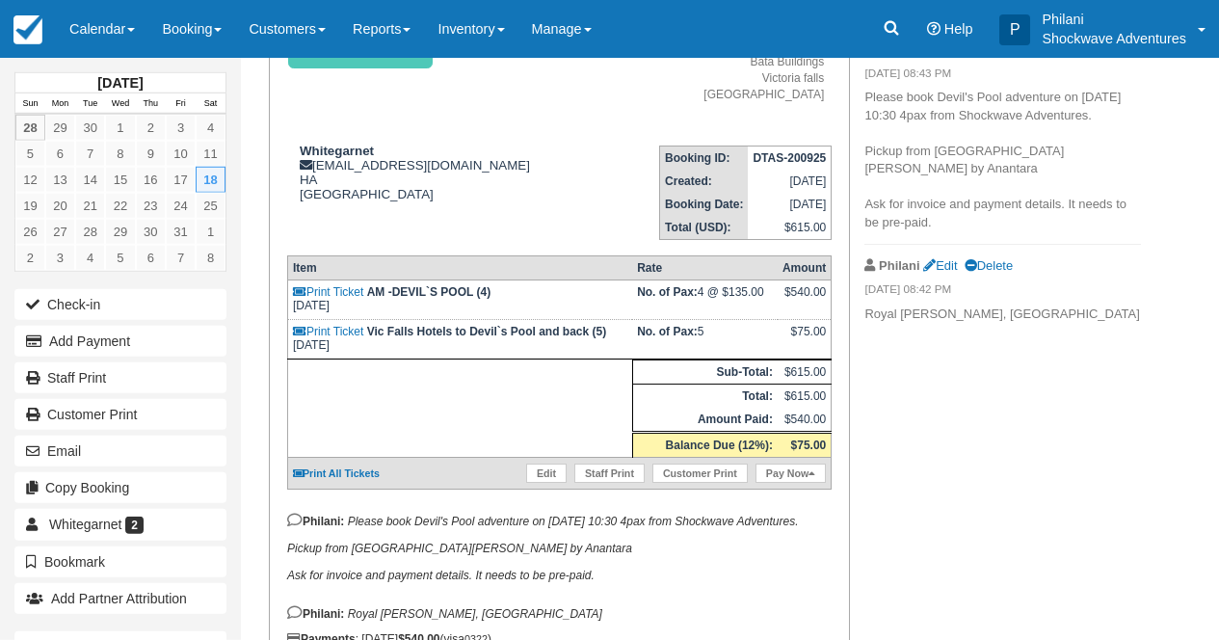
scroll to position [200, 0]
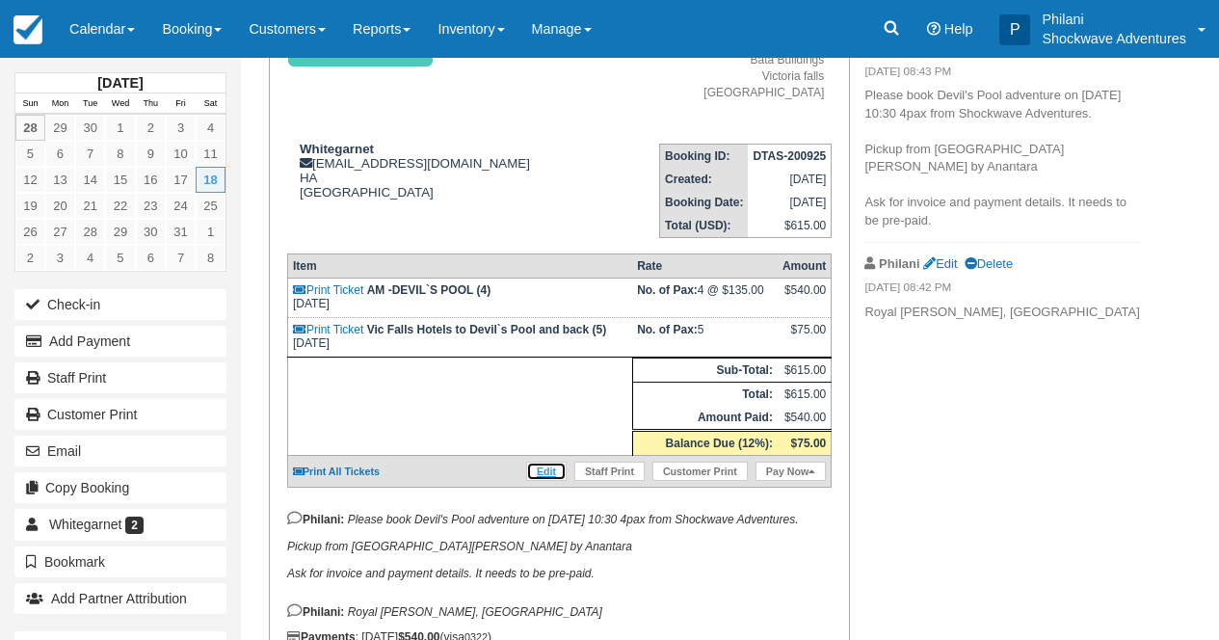
click at [544, 481] on link "Edit" at bounding box center [546, 471] width 40 height 19
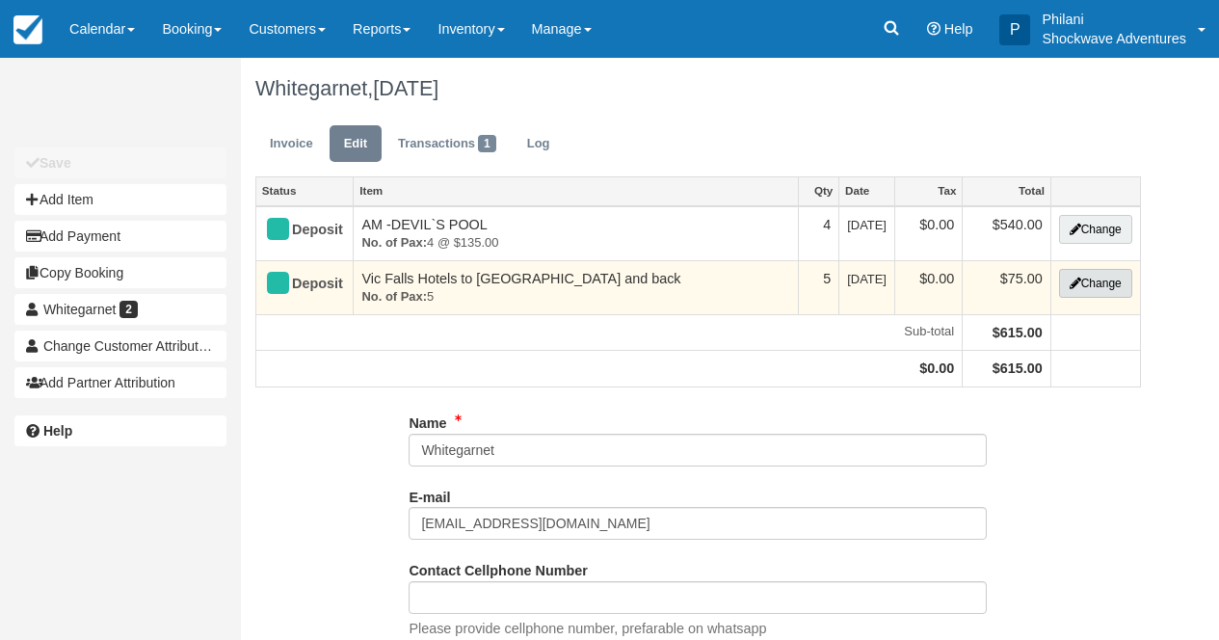
click at [1101, 290] on button "Change" at bounding box center [1095, 283] width 73 height 29
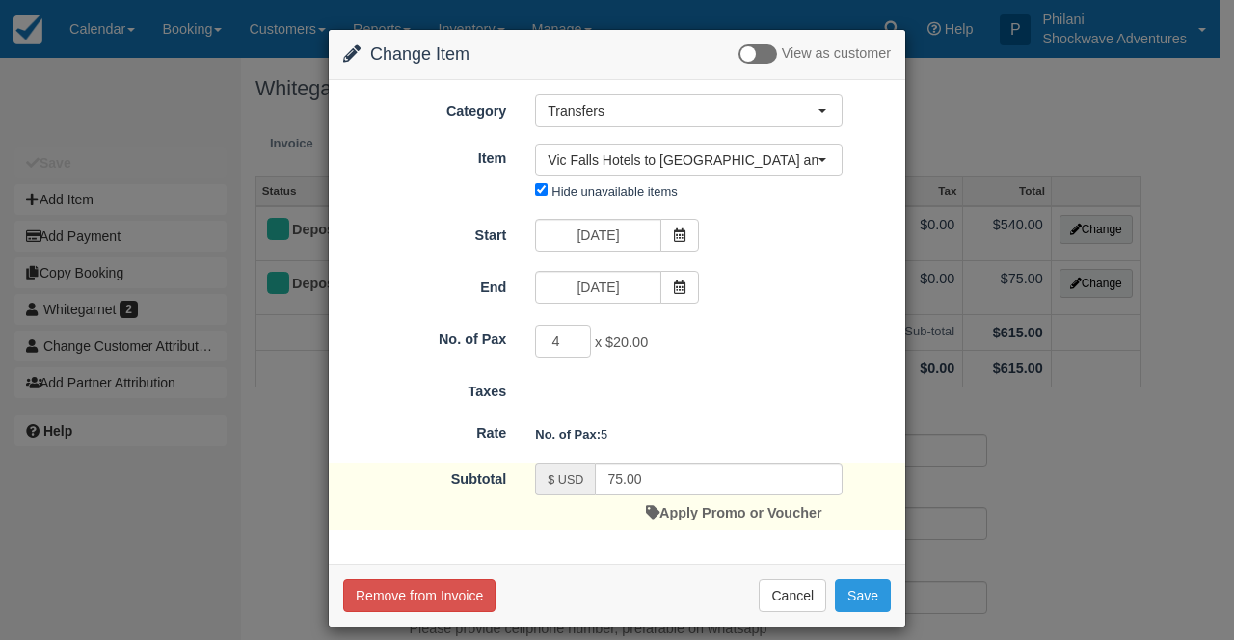
type input "4"
click at [565, 346] on input "4" at bounding box center [563, 341] width 56 height 33
click at [608, 479] on input "80.00" at bounding box center [719, 479] width 248 height 33
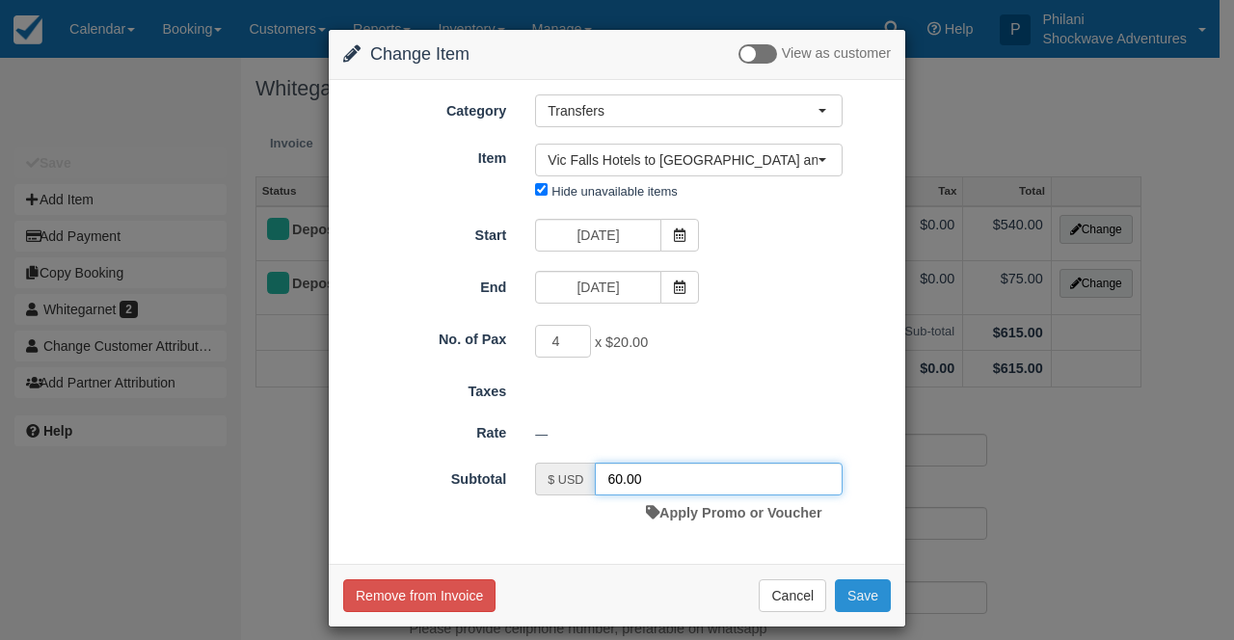
type input "60.00"
click at [861, 593] on button "Save" at bounding box center [863, 595] width 56 height 33
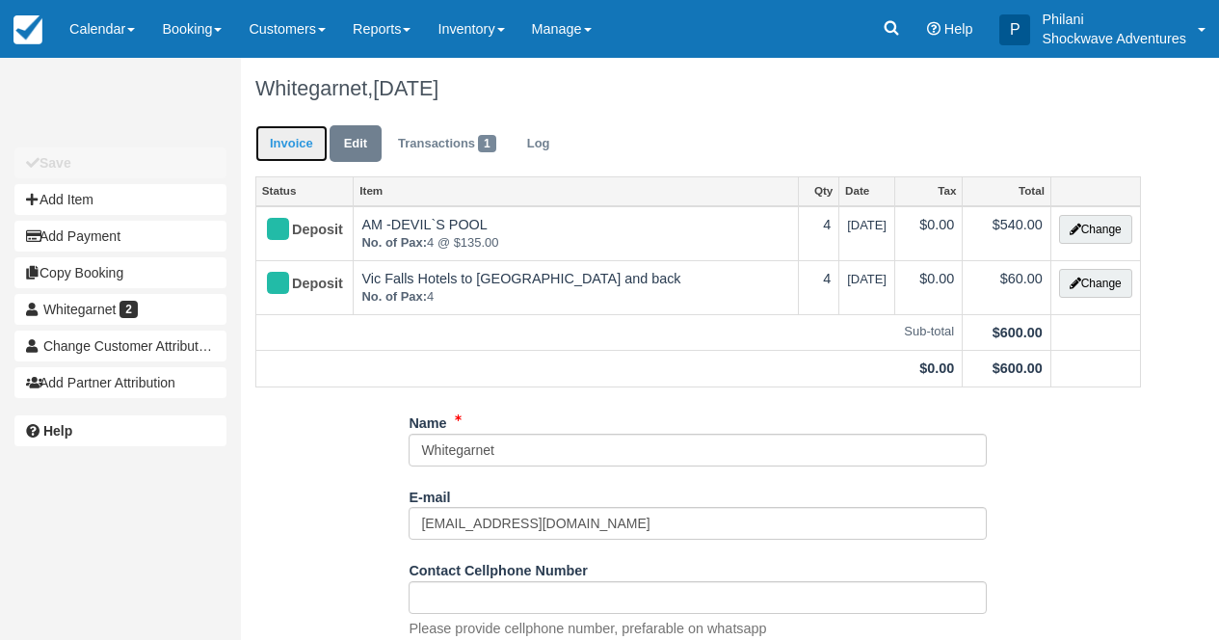
click at [297, 148] on link "Invoice" at bounding box center [291, 144] width 72 height 38
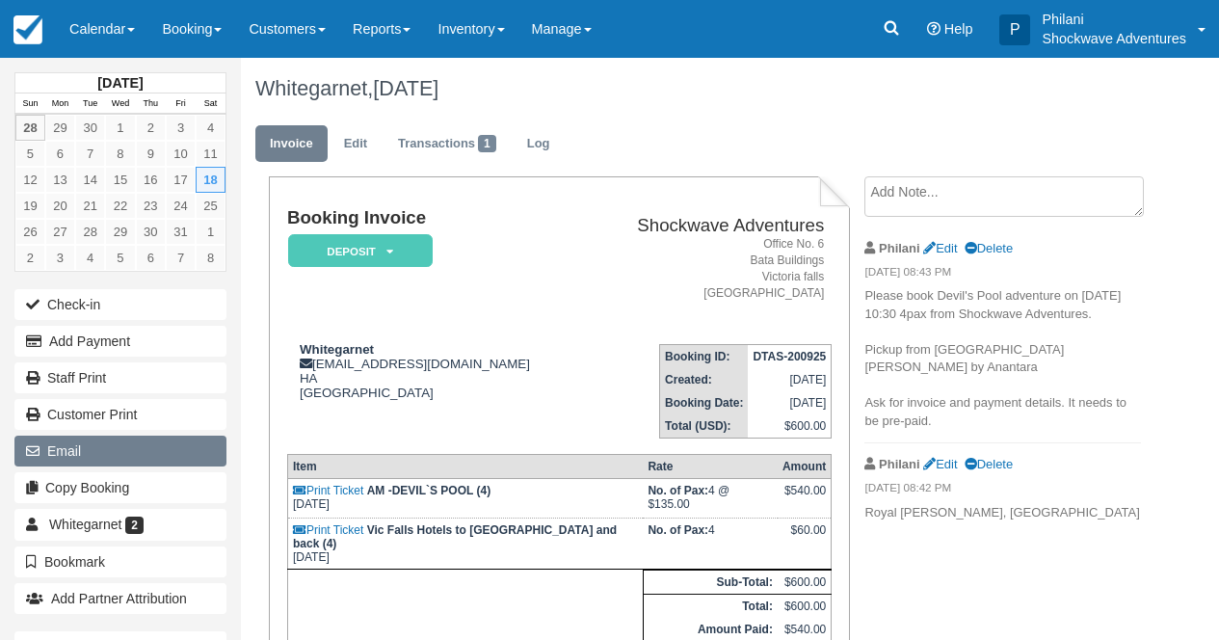
click at [119, 464] on button "Email" at bounding box center [120, 451] width 212 height 31
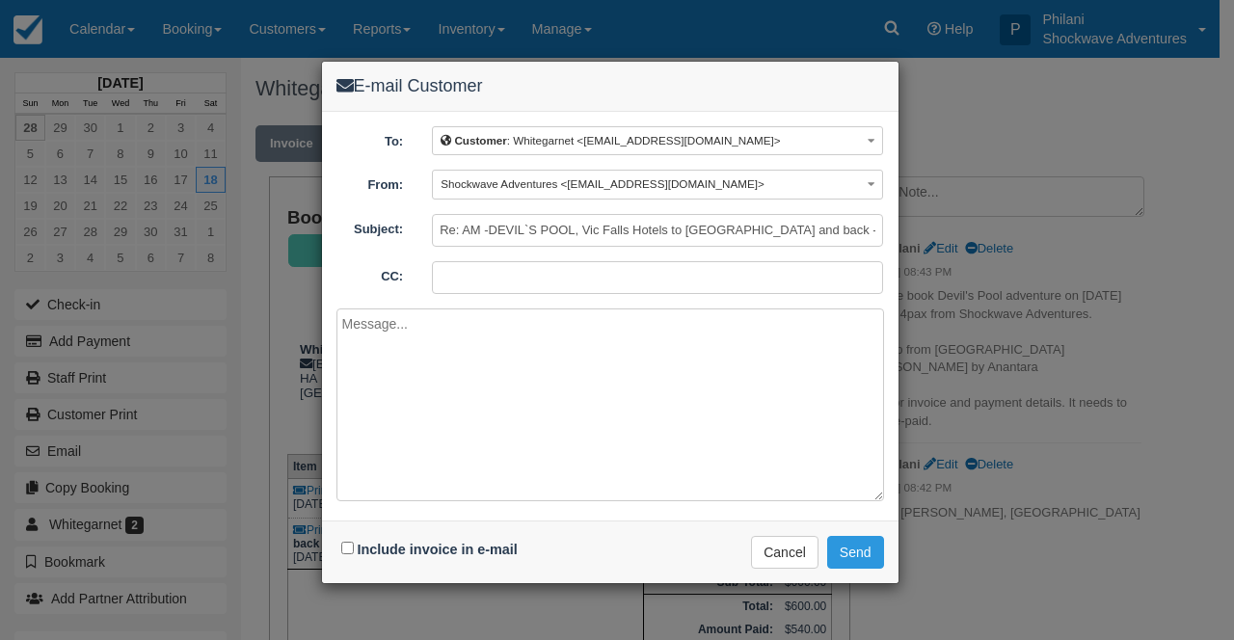
click at [362, 321] on textarea at bounding box center [609, 404] width 547 height 193
click at [968, 104] on div "E-mail Customer To: Customer : Whitegarnet <booking1@whitegarnet.com> Customer …" at bounding box center [617, 320] width 1234 height 640
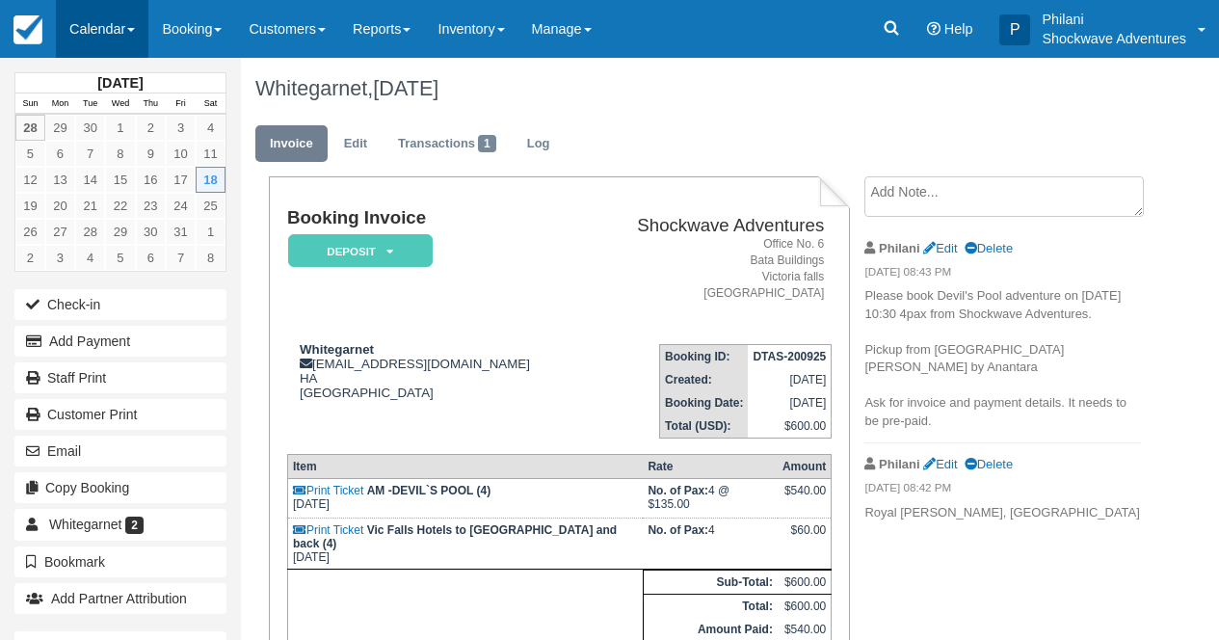
click at [98, 36] on link "Calendar" at bounding box center [102, 29] width 93 height 58
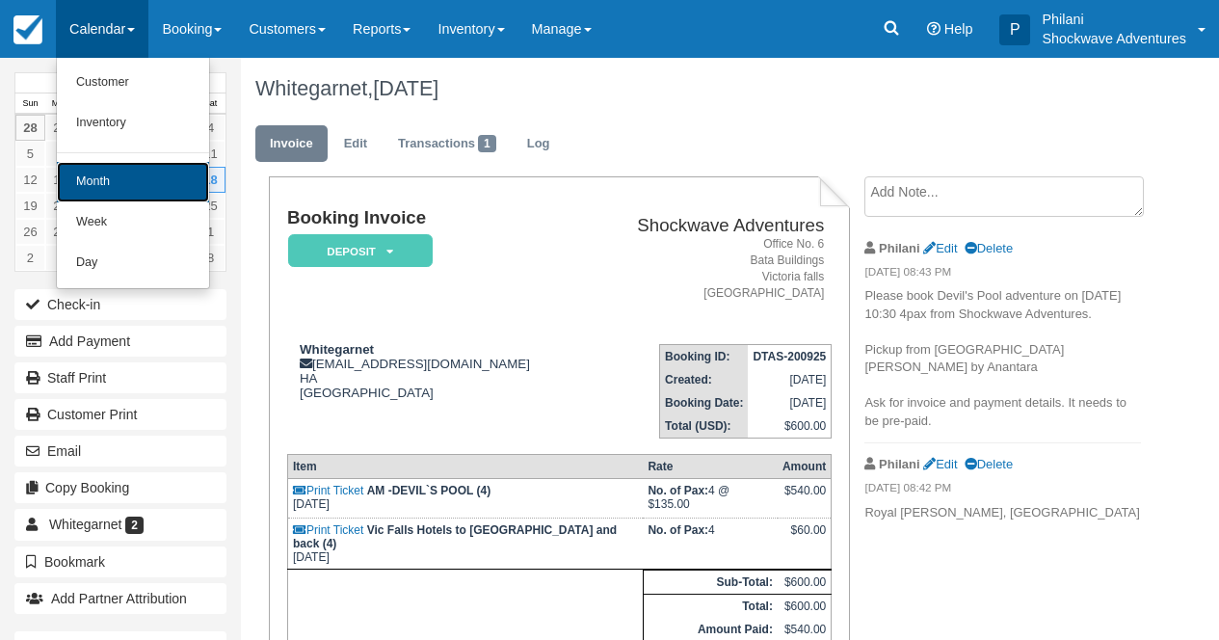
click at [113, 194] on link "Month" at bounding box center [133, 182] width 152 height 40
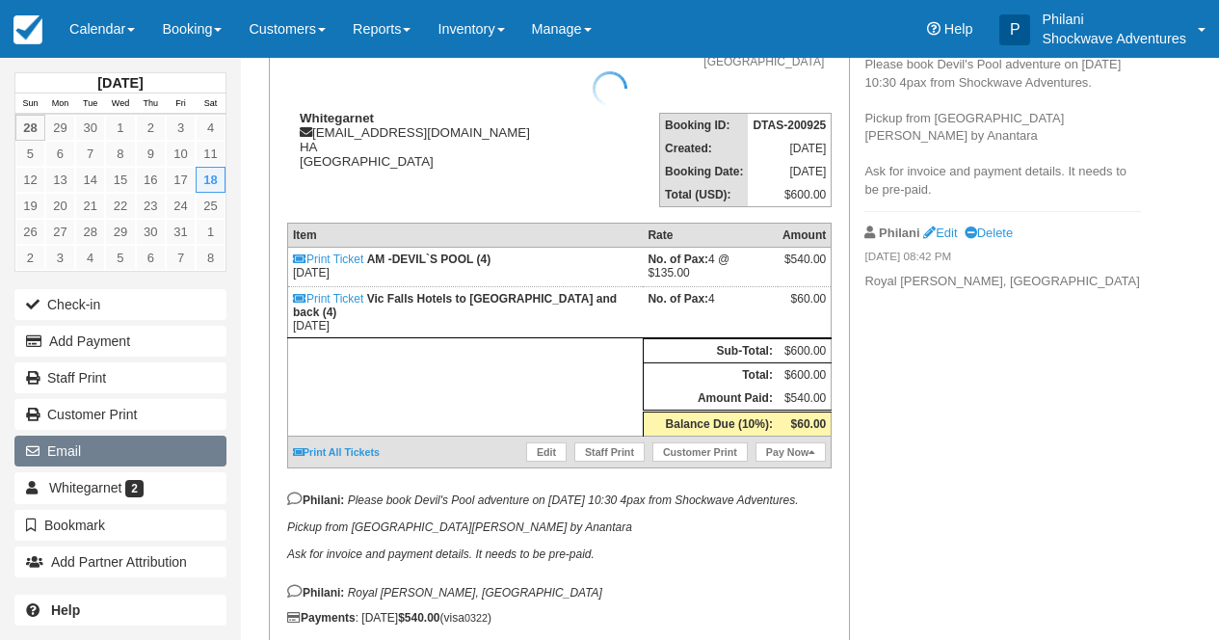
click at [69, 445] on button "Email" at bounding box center [120, 451] width 212 height 31
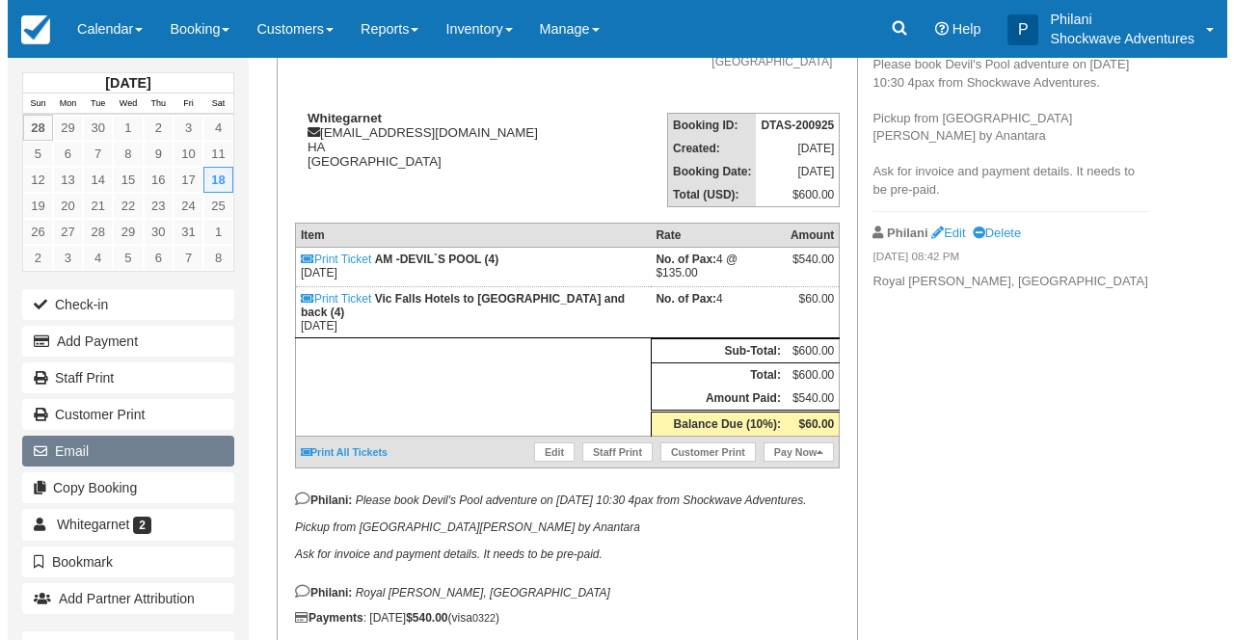
scroll to position [231, 0]
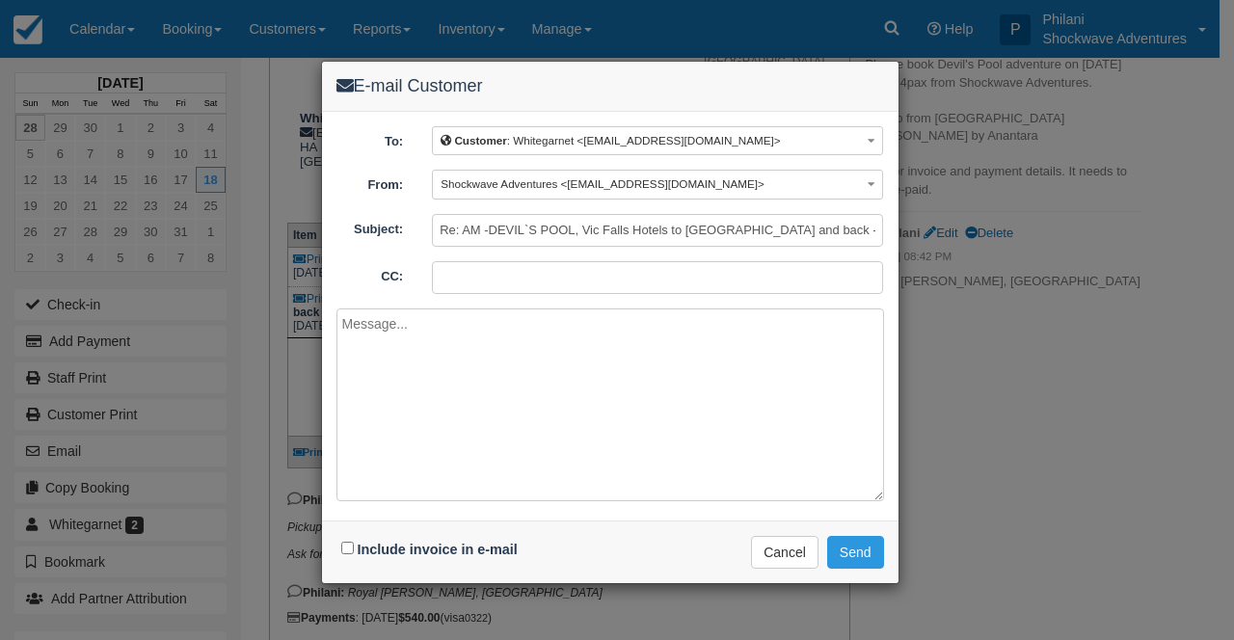
click at [384, 327] on textarea at bounding box center [609, 404] width 547 height 193
paste textarea "Good day Hope this email finds you well, we have amended the invoice and added …"
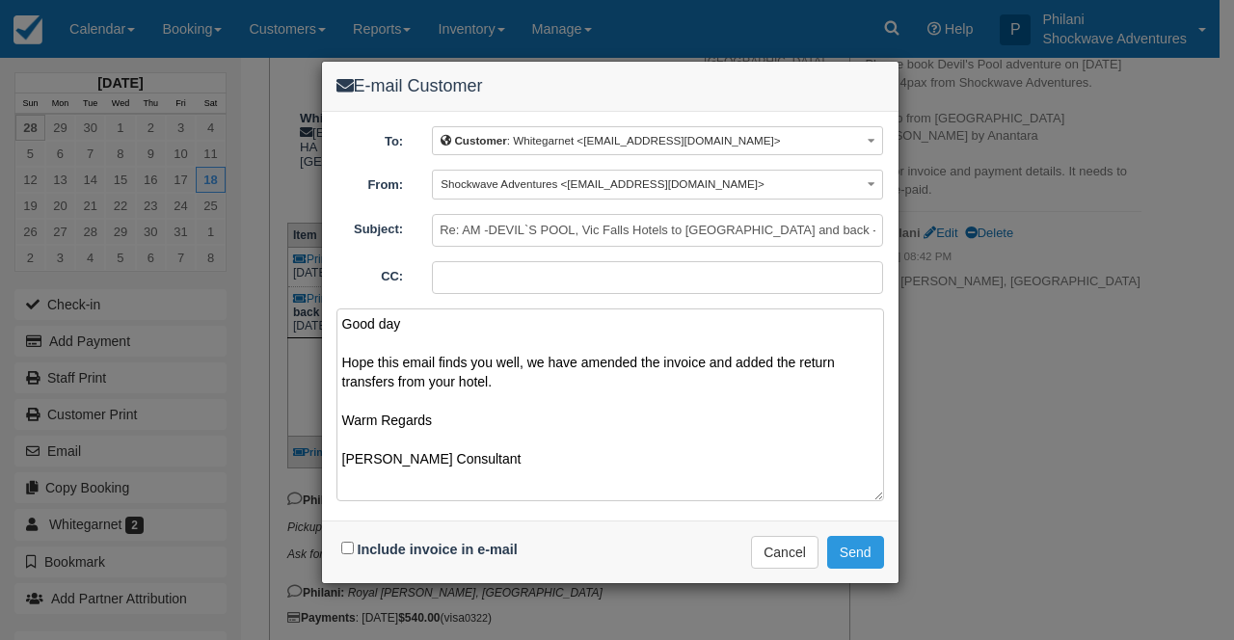
type textarea "Good day Hope this email finds you well, we have amended the invoice and added …"
click at [346, 545] on input "Include invoice in e-mail" at bounding box center [347, 548] width 13 height 13
checkbox input "true"
click at [859, 548] on button "Send" at bounding box center [855, 552] width 57 height 33
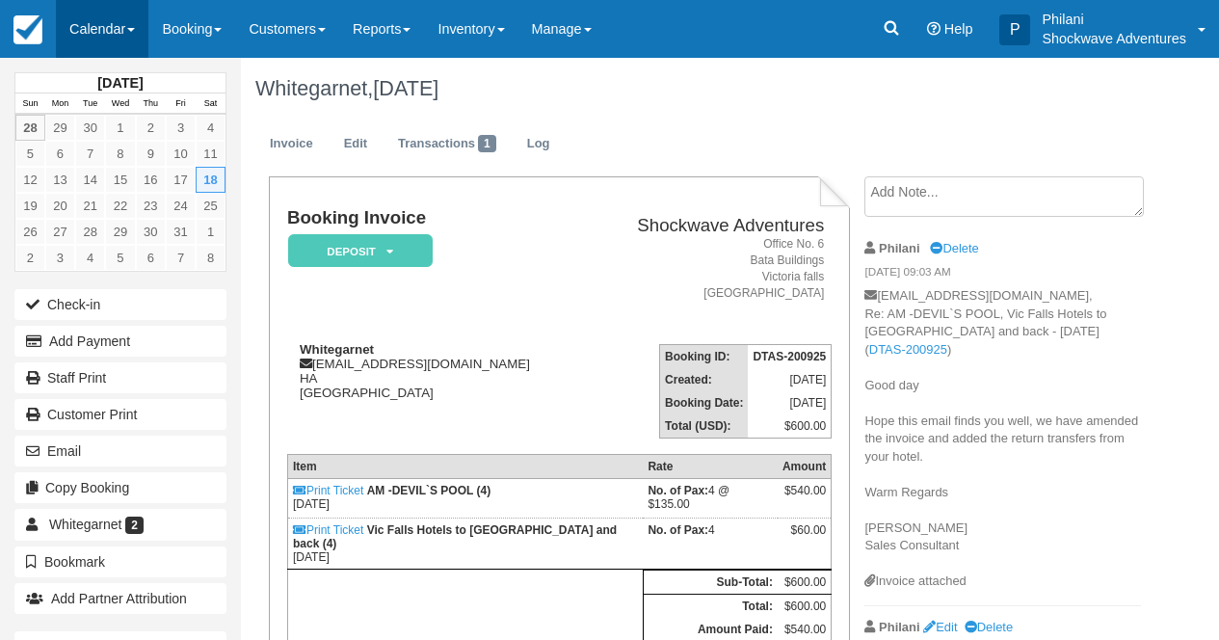
click at [119, 34] on link "Calendar" at bounding box center [102, 29] width 93 height 58
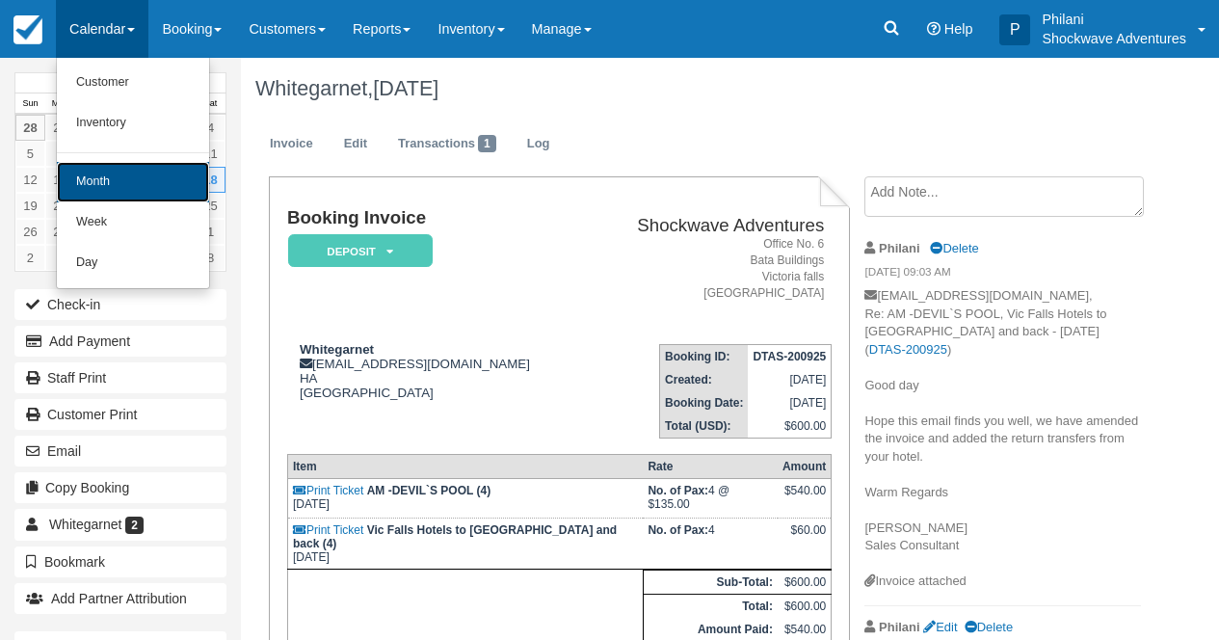
click at [119, 167] on link "Month" at bounding box center [133, 182] width 152 height 40
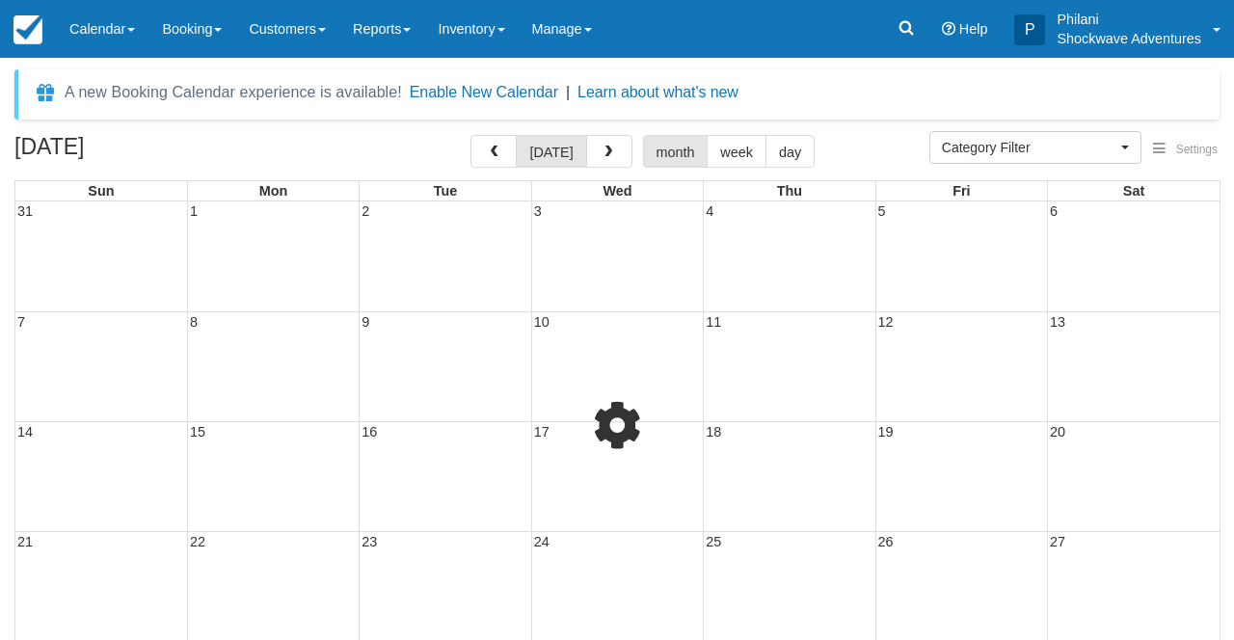
select select
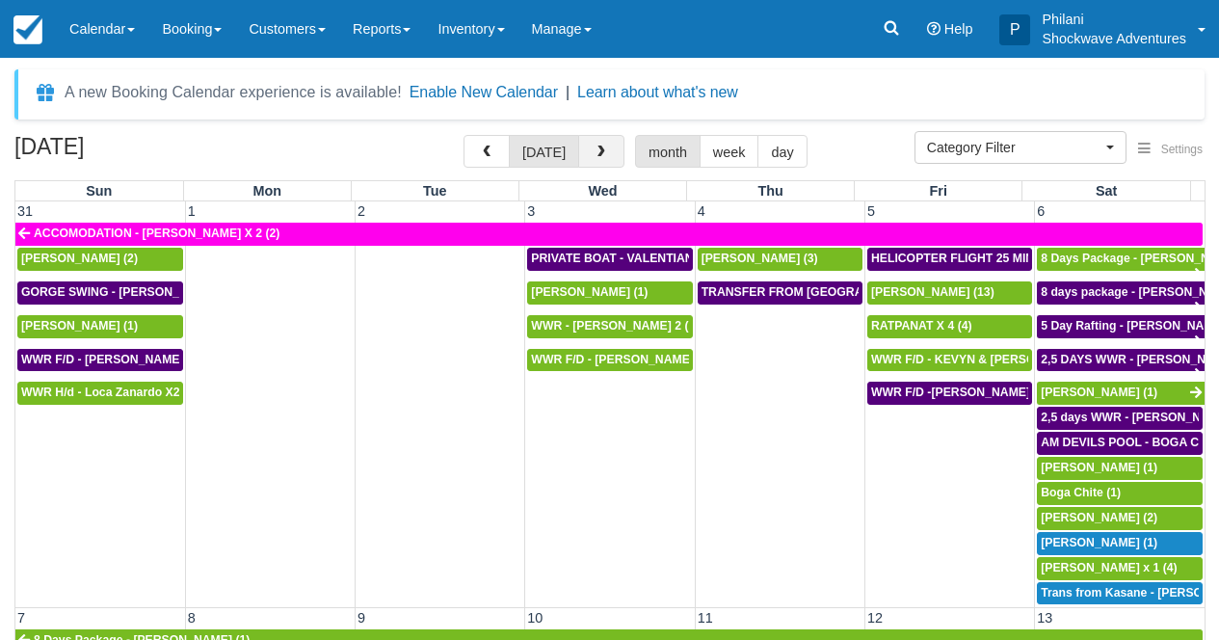
click at [605, 158] on span "button" at bounding box center [601, 152] width 13 height 13
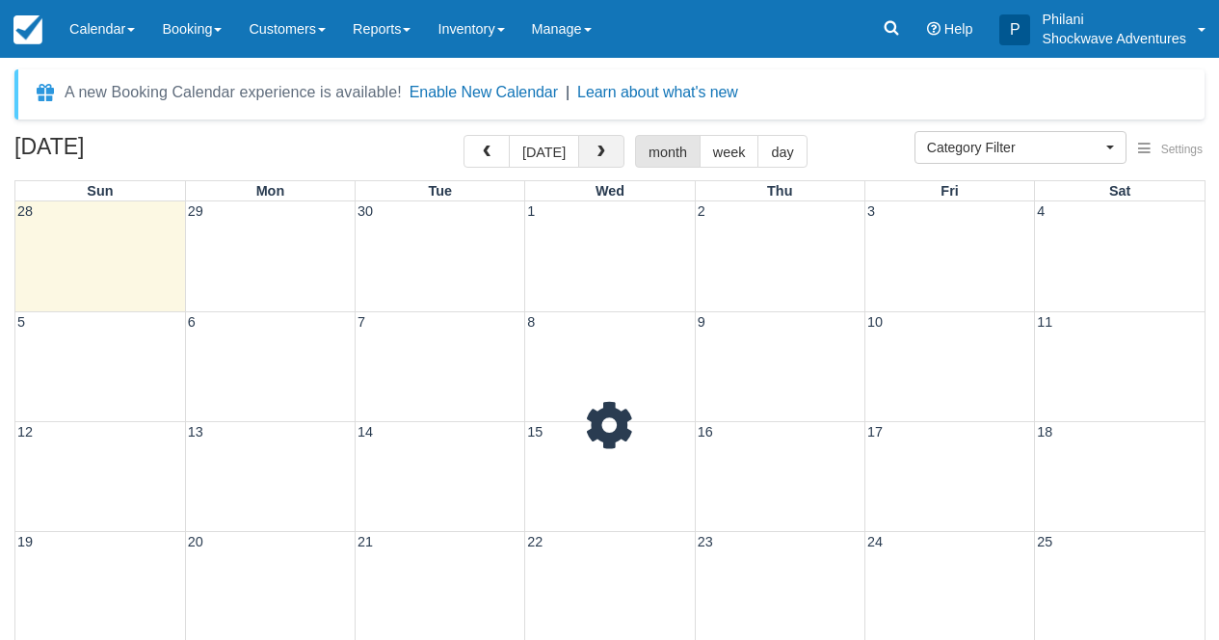
click at [605, 158] on span "button" at bounding box center [601, 152] width 13 height 13
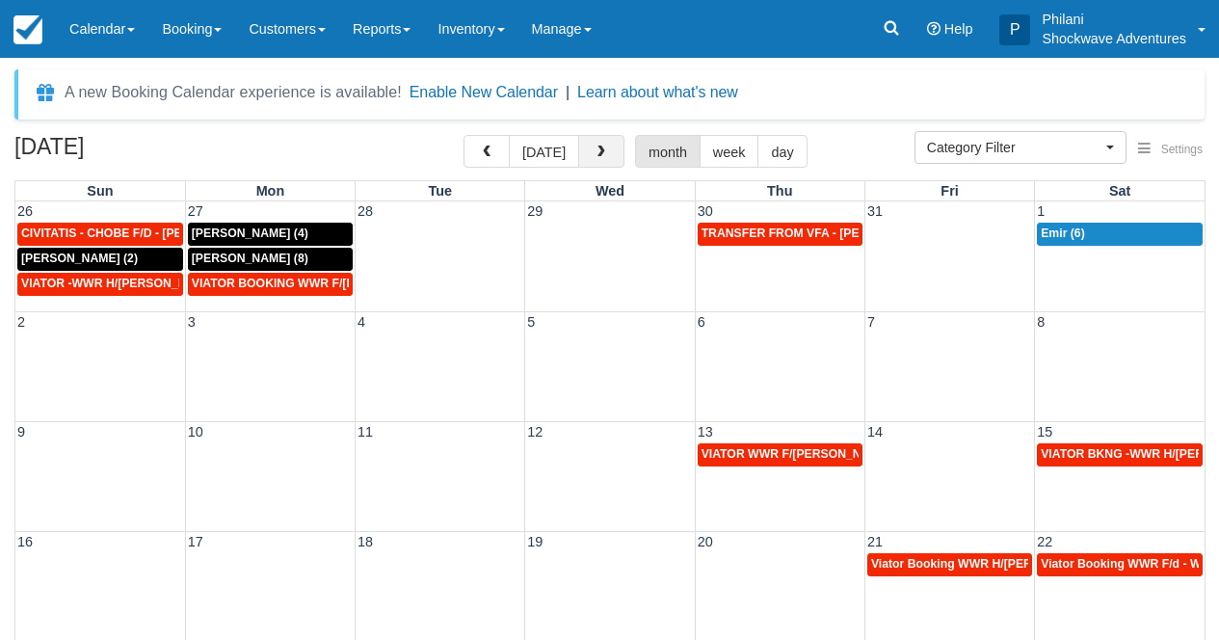
click at [605, 158] on span "button" at bounding box center [601, 152] width 13 height 13
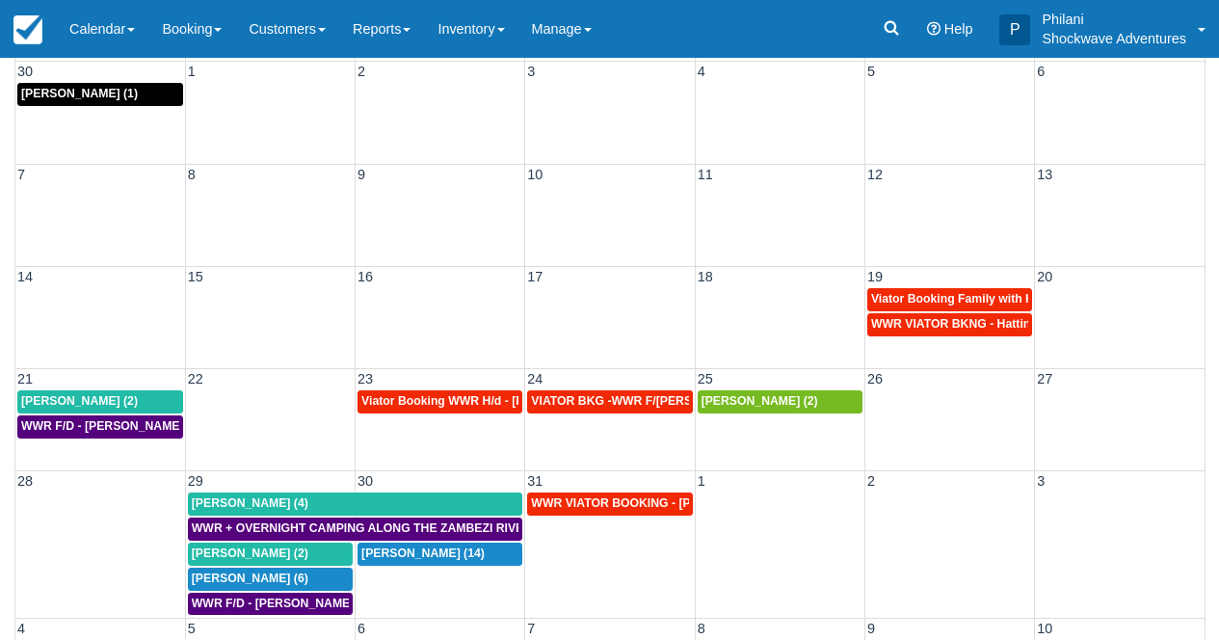
scroll to position [229, 0]
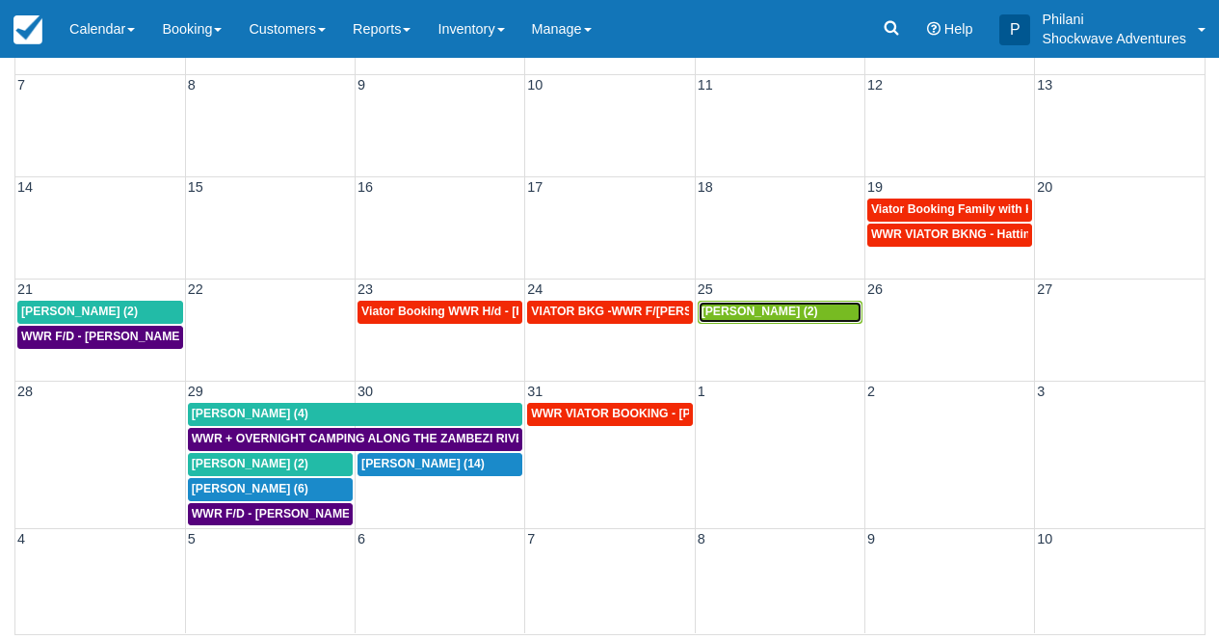
click at [726, 317] on span "[PERSON_NAME] (2)" at bounding box center [760, 311] width 117 height 13
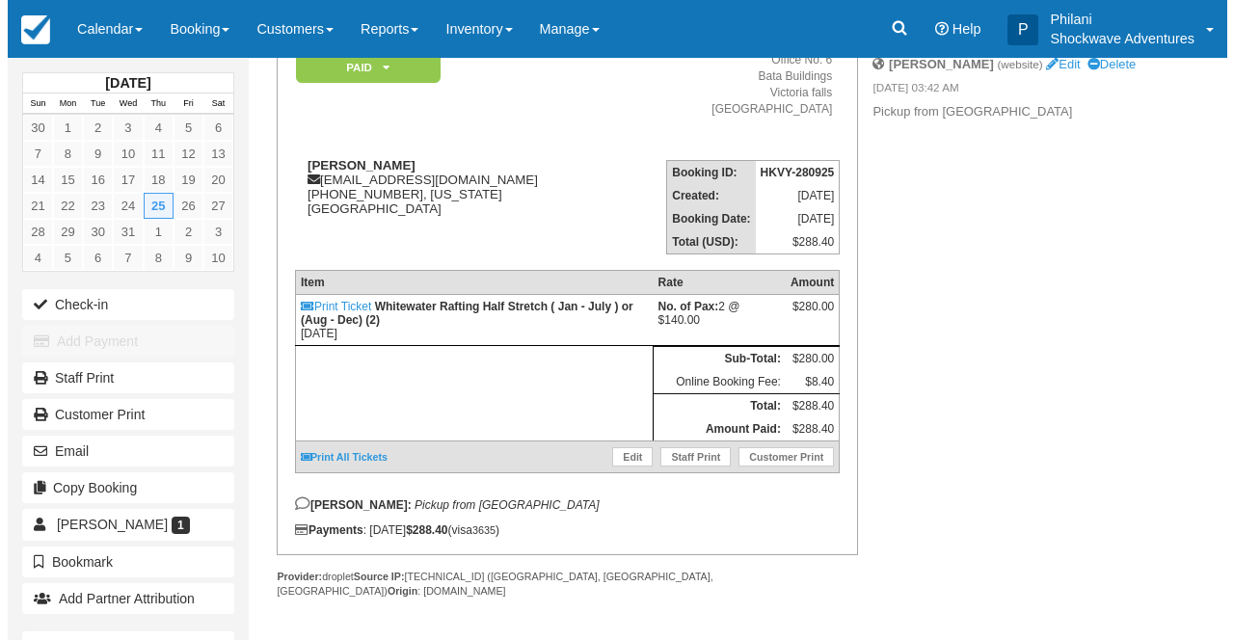
scroll to position [194, 0]
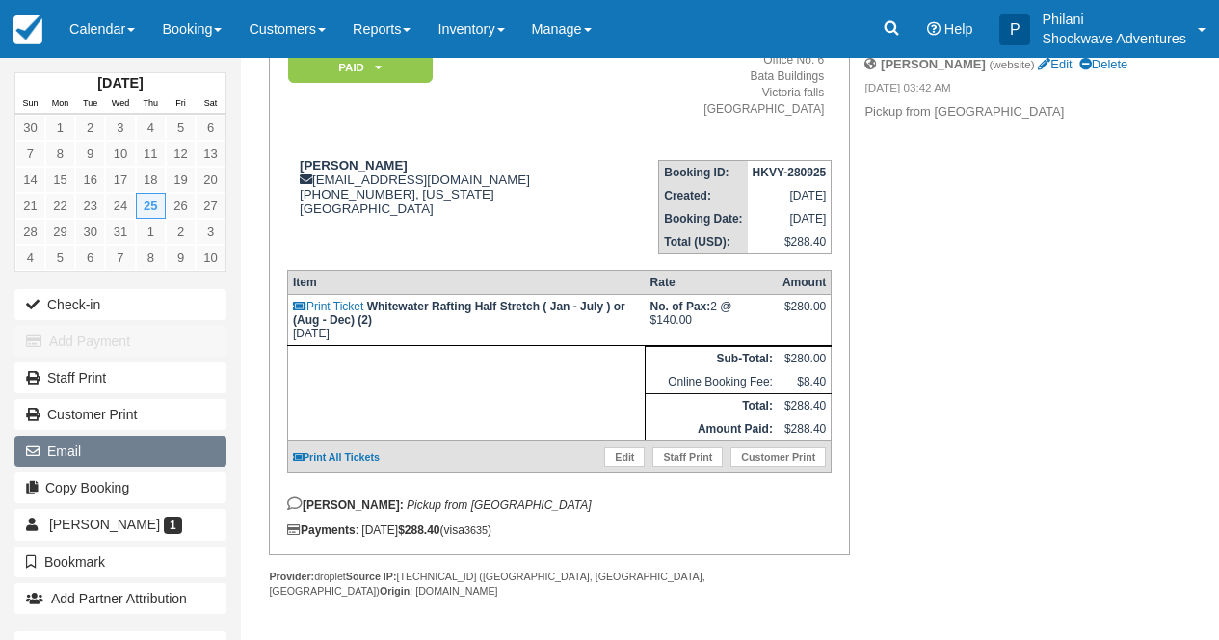
click at [81, 456] on button "Email" at bounding box center [120, 451] width 212 height 31
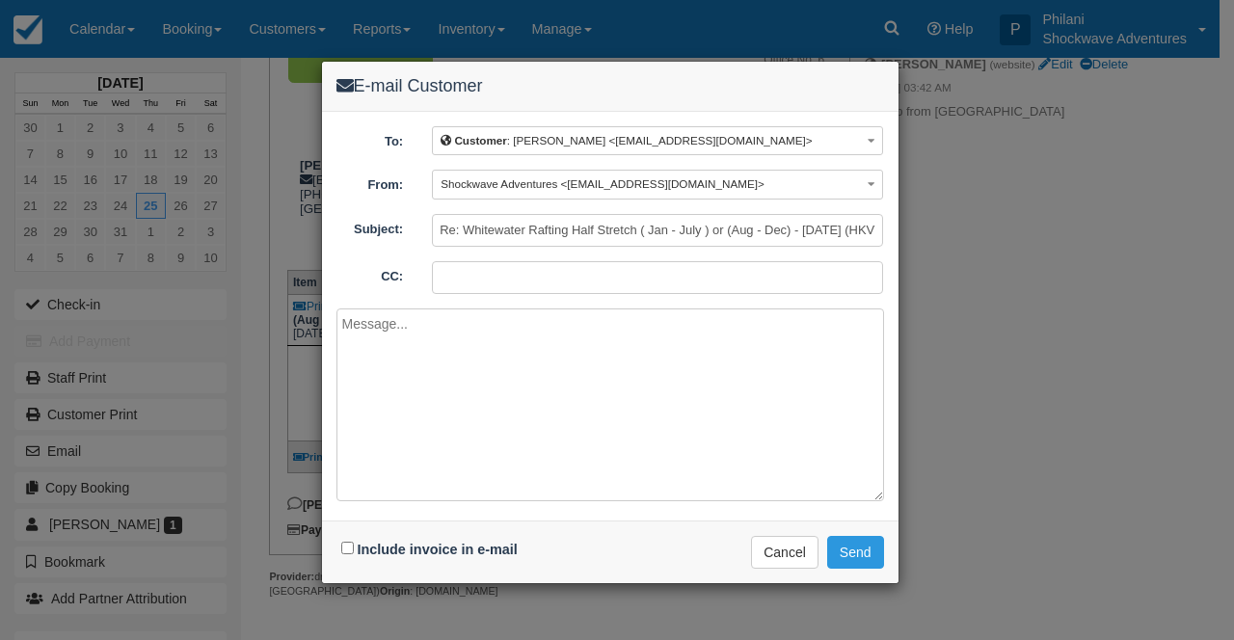
click at [380, 340] on textarea at bounding box center [609, 404] width 547 height 193
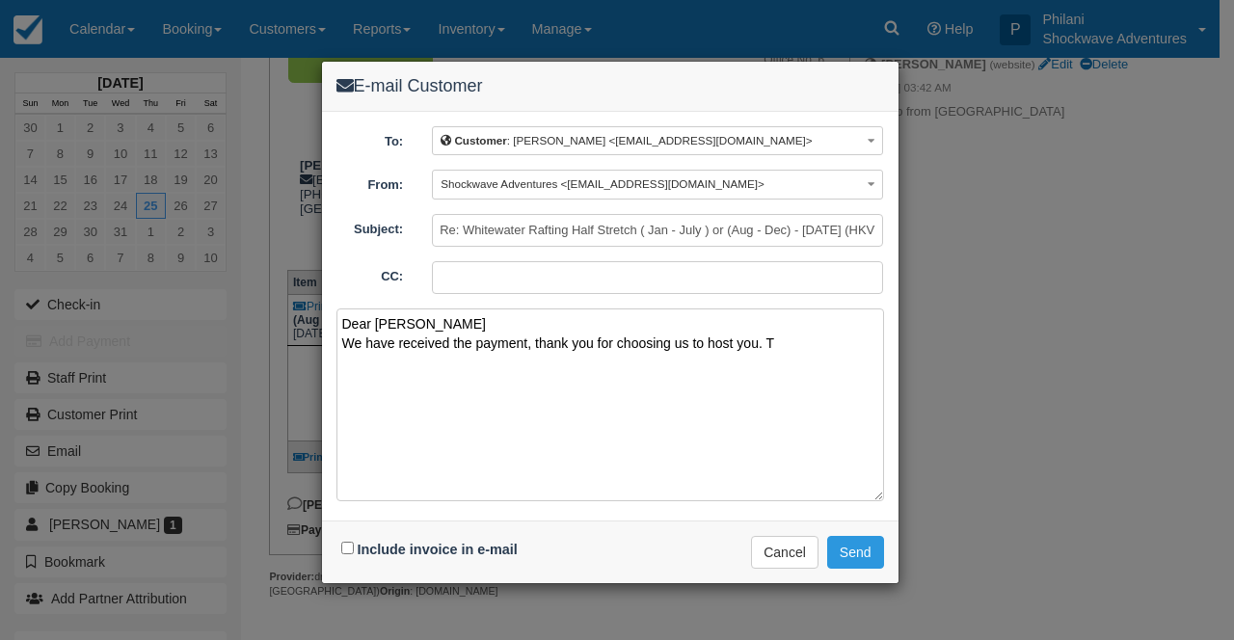
type textarea "Dear [PERSON_NAME] We have received the payment, thank you for choosing us to h…"
click at [341, 542] on input "Include invoice in e-mail" at bounding box center [347, 548] width 13 height 13
click at [354, 544] on input "Include invoice in e-mail" at bounding box center [347, 548] width 13 height 13
click at [344, 544] on input "Include invoice in e-mail" at bounding box center [347, 548] width 13 height 13
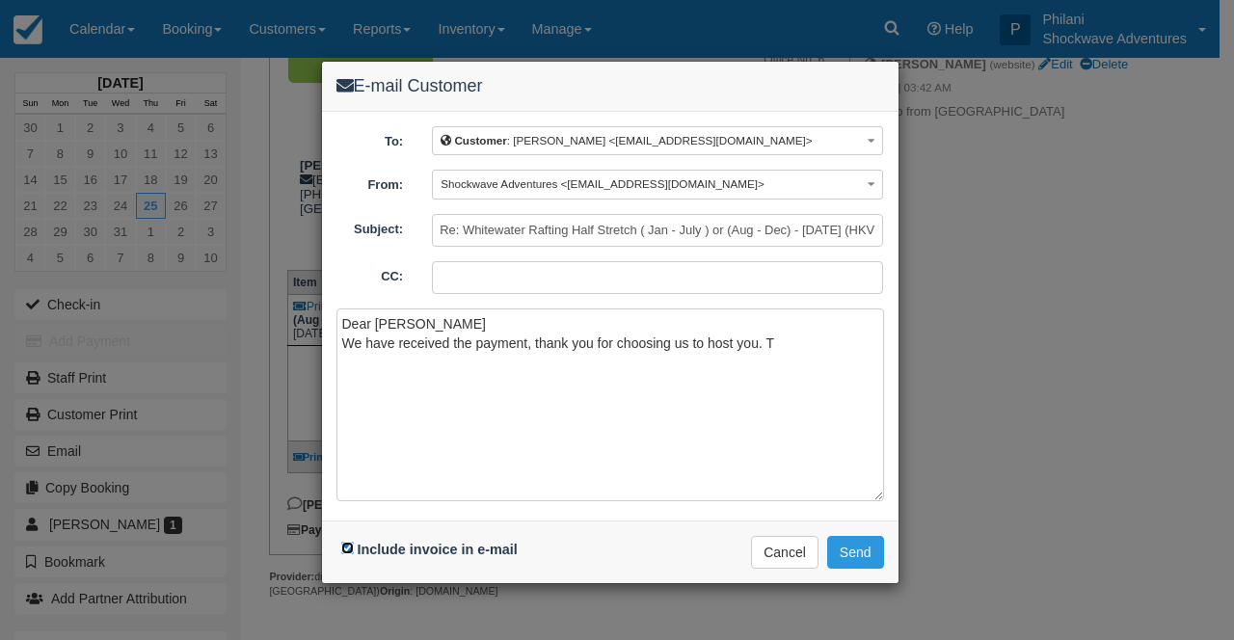
checkbox input "false"
click at [790, 335] on textarea "Dear [PERSON_NAME] We have received the payment, thank you for choosing us to h…" at bounding box center [609, 404] width 547 height 193
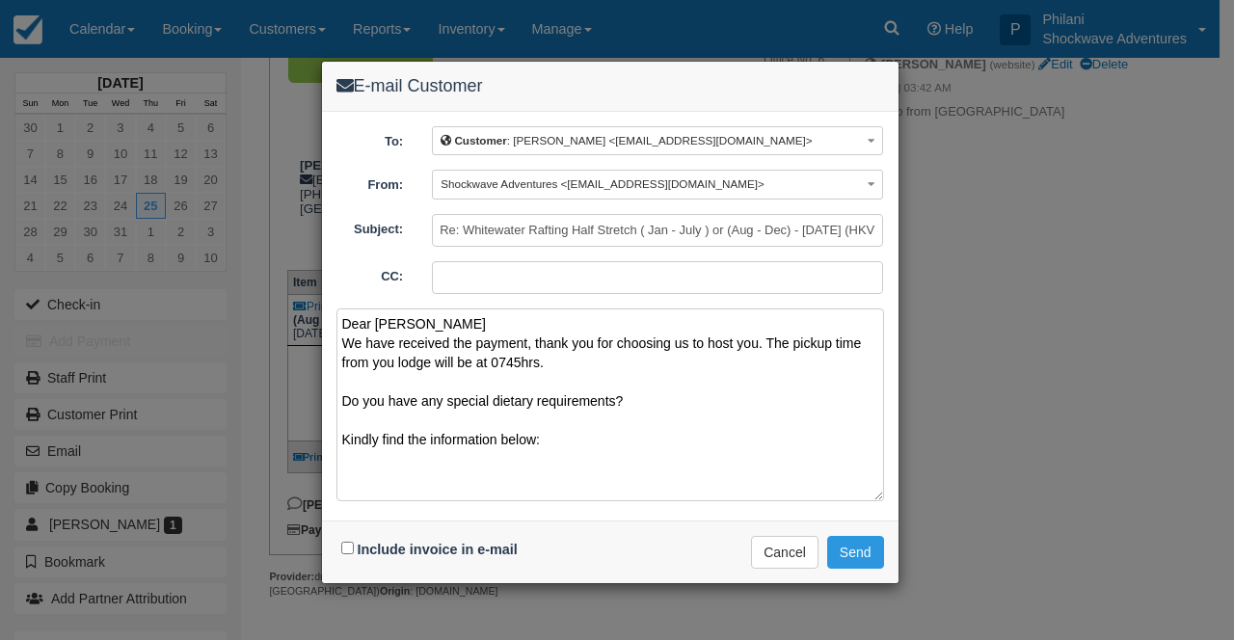
paste textarea "Inclusions Buffet lunch included Free drinks included Free hotel pickup and dro…"
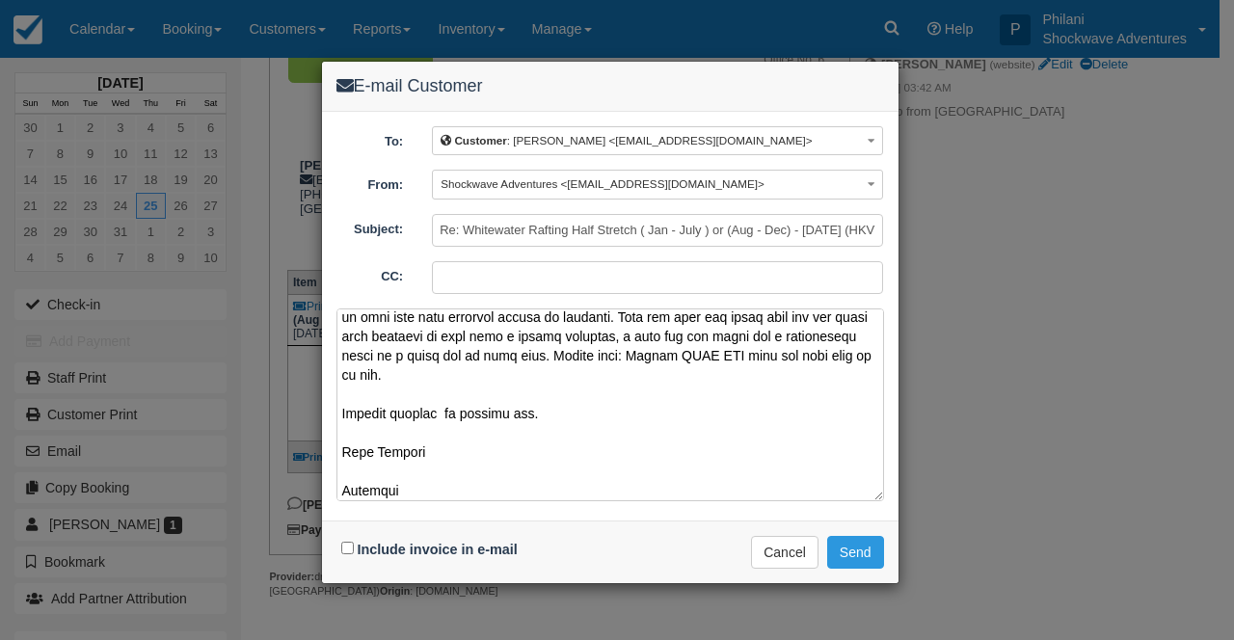
scroll to position [855, 0]
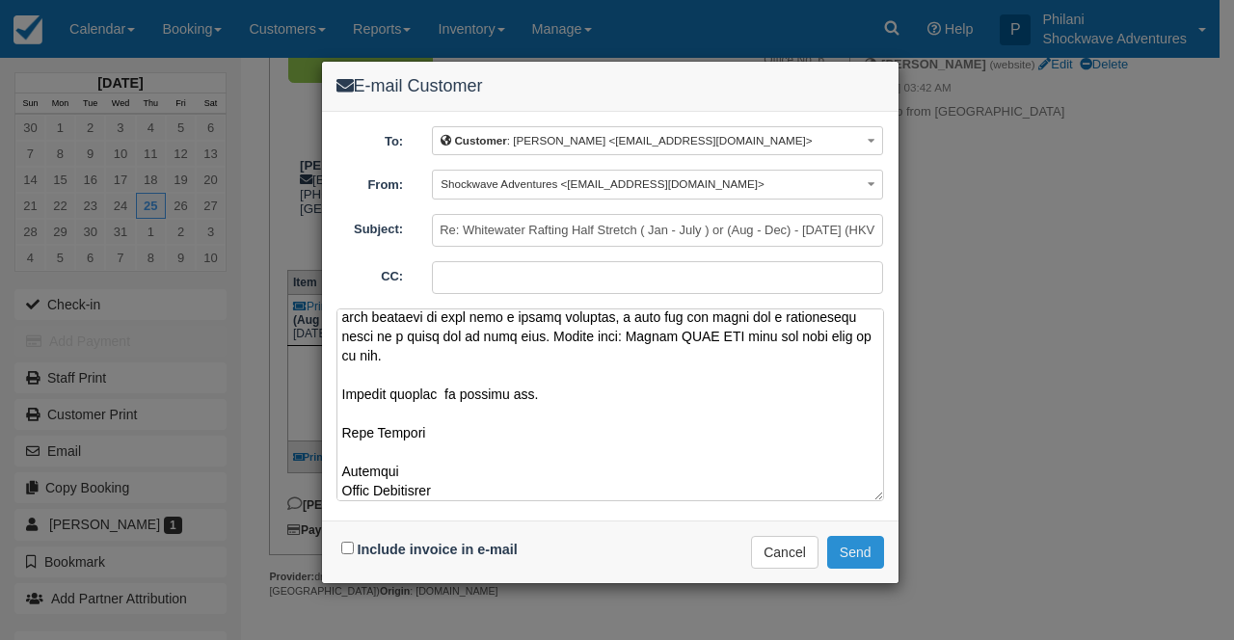
type textarea "Dear [PERSON_NAME] We have received the payment, thank you for choosing us to h…"
click at [865, 543] on button "Send" at bounding box center [855, 552] width 57 height 33
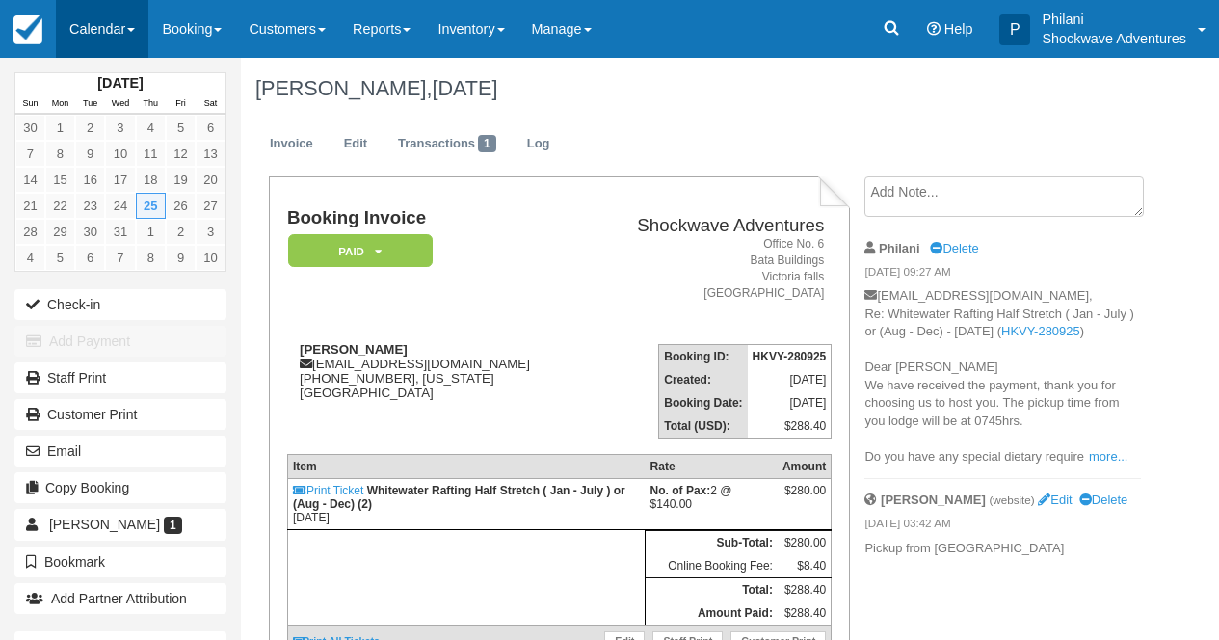
click at [116, 30] on link "Calendar" at bounding box center [102, 29] width 93 height 58
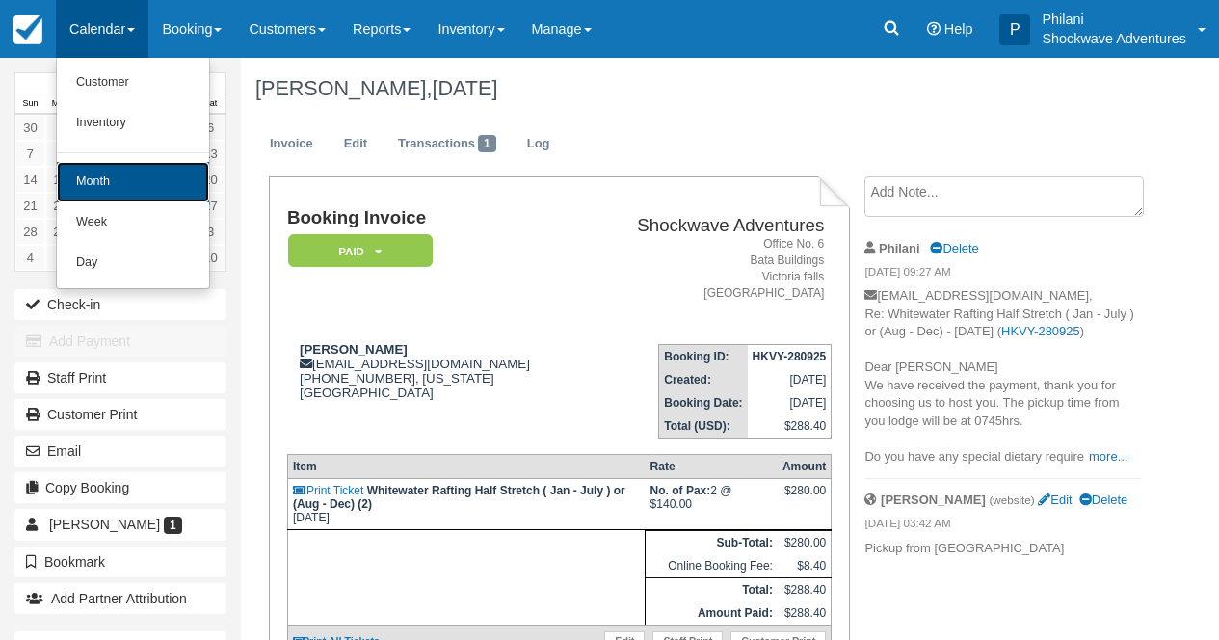
click at [110, 185] on link "Month" at bounding box center [133, 182] width 152 height 40
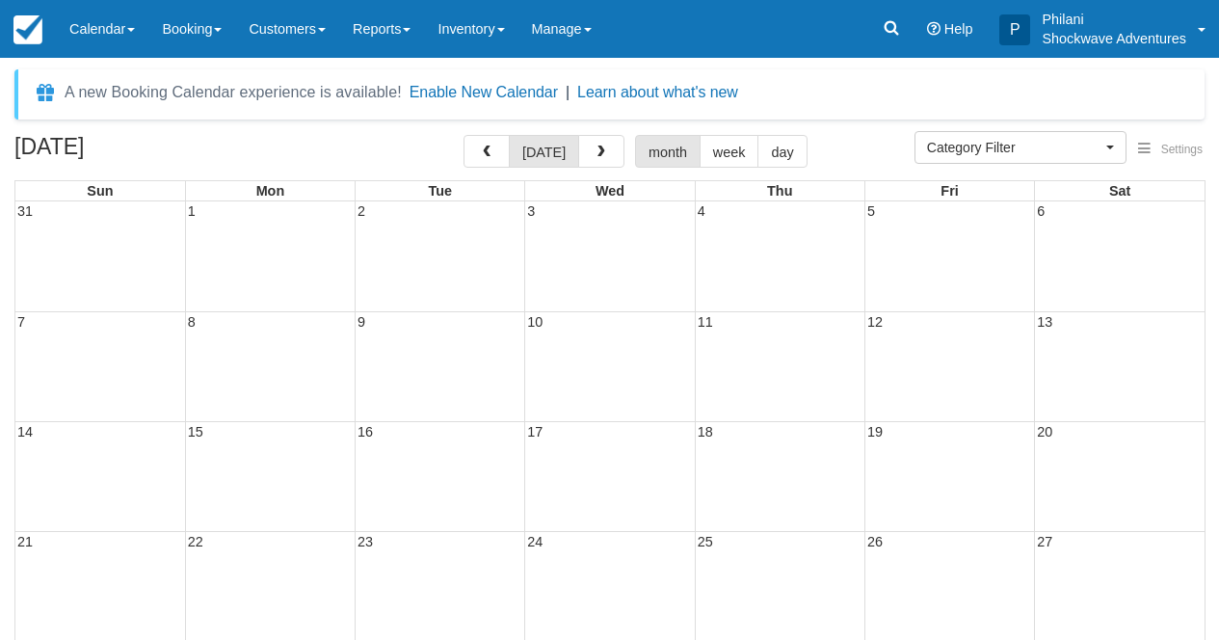
select select
